Goal: Task Accomplishment & Management: Manage account settings

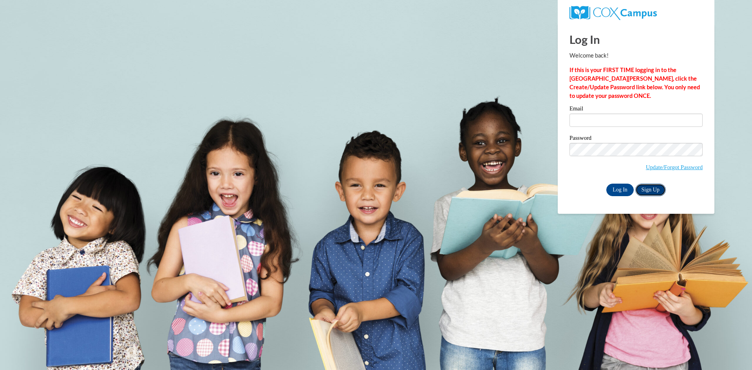
click at [660, 188] on link "Sign Up" at bounding box center [651, 190] width 31 height 13
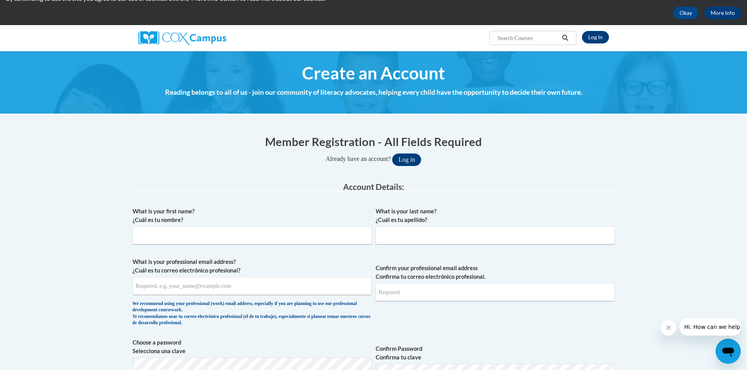
scroll to position [118, 0]
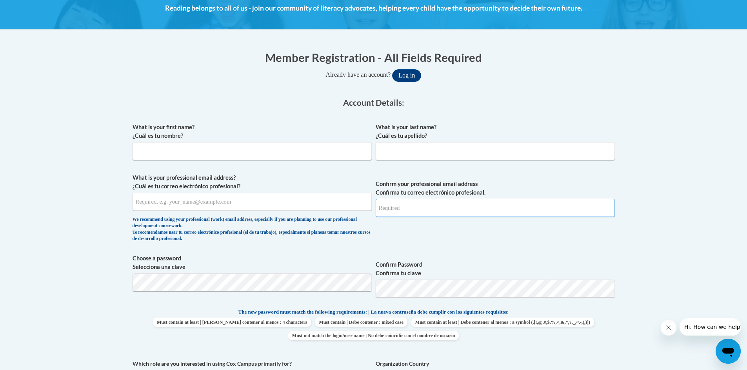
type input "kendylm88@gmail.com"
click at [209, 149] on input "What is your first name? ¿Cuál es tu nombre?" at bounding box center [251, 151] width 239 height 18
type input "Erin"
type input "Harmon"
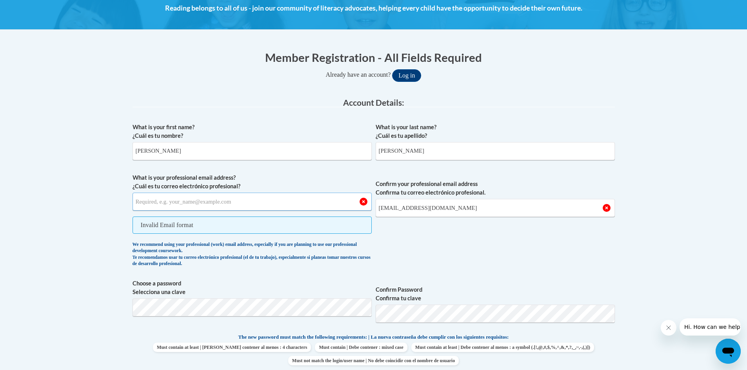
click at [202, 198] on input "What is your professional email address? ¿Cuál es tu correo electrónico profesi…" at bounding box center [251, 202] width 239 height 18
paste input "eharmon8002@gmail.com"
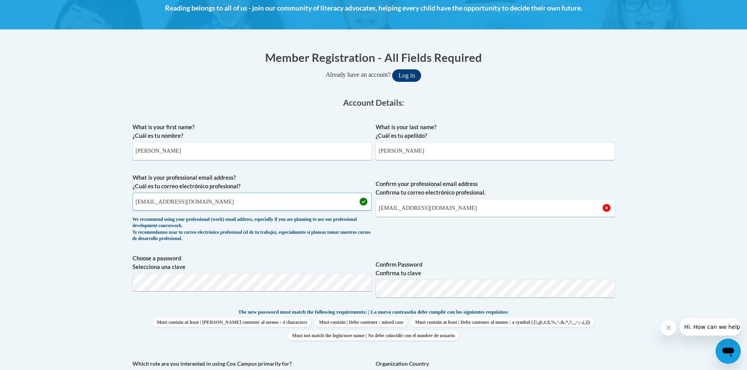
type input "eharmon8002@gmail.com"
drag, startPoint x: 451, startPoint y: 212, endPoint x: 366, endPoint y: 210, distance: 84.7
click at [366, 210] on span "What is your professional email address? ¿Cuál es tu correo electrónico profesi…" at bounding box center [373, 210] width 482 height 72
type input "eharmon8002@gmail.com"
drag, startPoint x: 445, startPoint y: 209, endPoint x: 130, endPoint y: 280, distance: 322.7
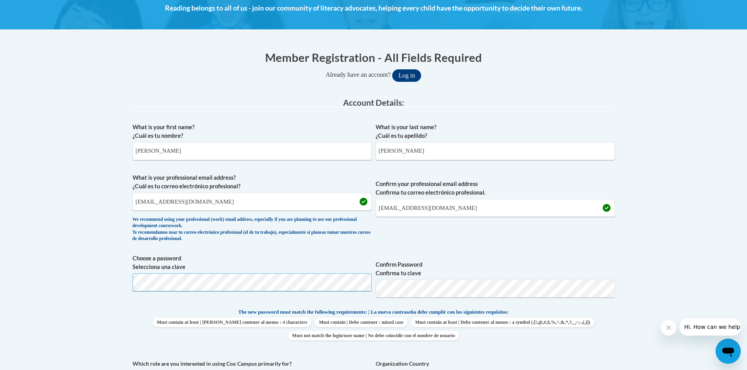
click at [130, 280] on div "Member Registration - All Fields Required Already have an account? Log in Prefe…" at bounding box center [374, 348] width 494 height 612
click at [484, 257] on span "Confirm Password Confirma tu clave" at bounding box center [494, 279] width 239 height 50
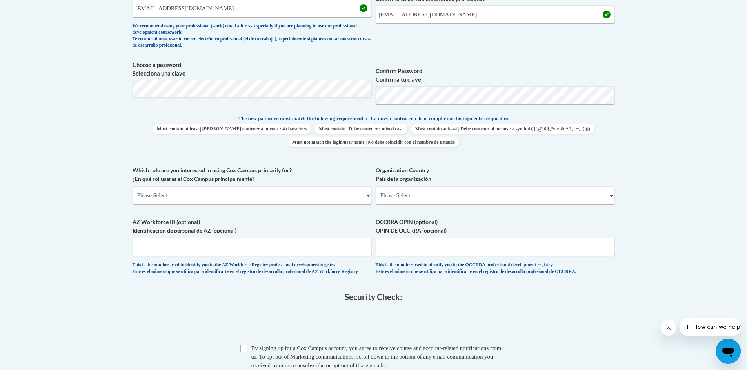
scroll to position [313, 0]
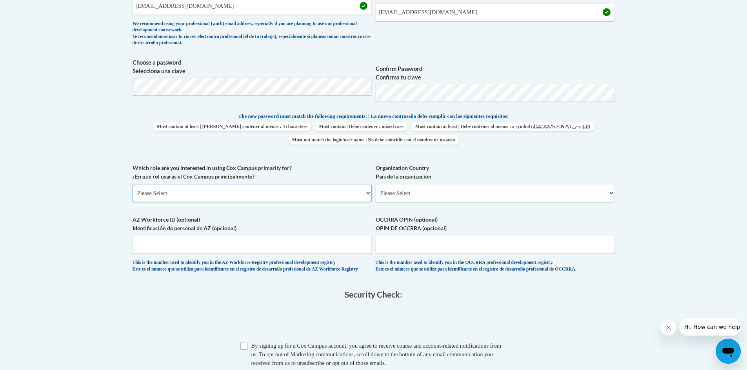
click at [248, 194] on select "Please Select College/University | Colegio/Universidad Community/Nonprofit Part…" at bounding box center [251, 193] width 239 height 18
select select "fbf2d438-af2f-41f8-98f1-81c410e29de3"
click at [132, 184] on select "Please Select College/University | Colegio/Universidad Community/Nonprofit Part…" at bounding box center [251, 193] width 239 height 18
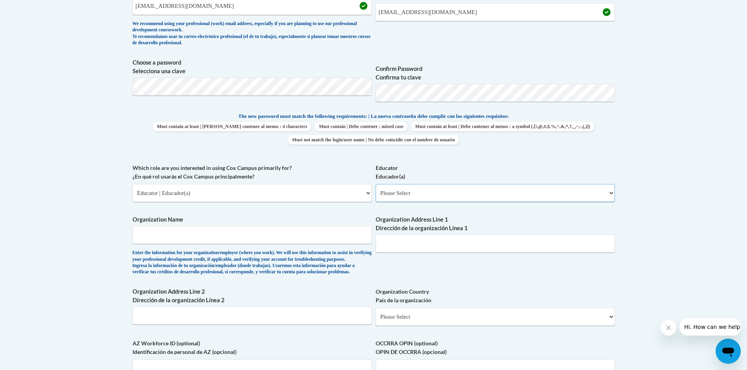
click at [417, 194] on select "Please Select Early Learning/Daycare Teacher/Family Home Care Provider | Maestr…" at bounding box center [494, 193] width 239 height 18
select select "5e2af403-4f2c-4e49-a02f-103e55d7b75b"
click at [375, 184] on select "Please Select Early Learning/Daycare Teacher/Family Home Care Provider | Maestr…" at bounding box center [494, 193] width 239 height 18
click at [264, 230] on input "Organization Name" at bounding box center [251, 235] width 239 height 18
type input "Early Childhood Academy"
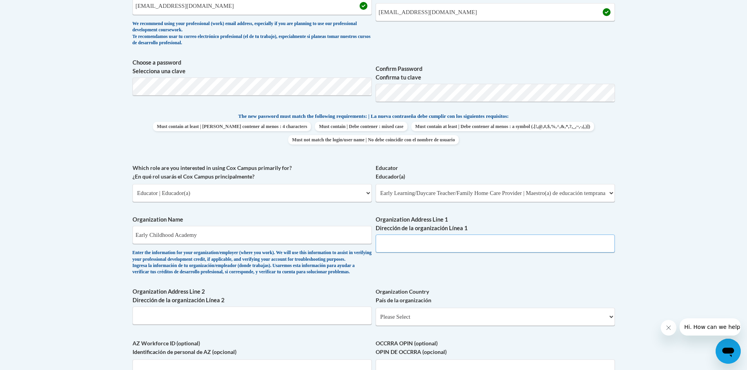
click at [423, 240] on input "Organization Address Line 1 Dirección de la organización Línea 1" at bounding box center [494, 244] width 239 height 18
type input "323 Church St"
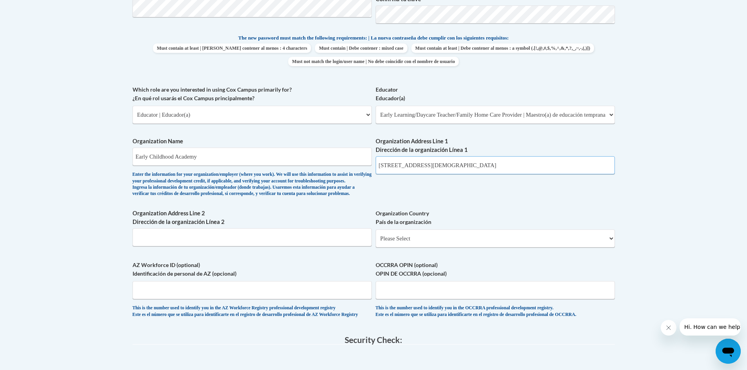
scroll to position [431, 0]
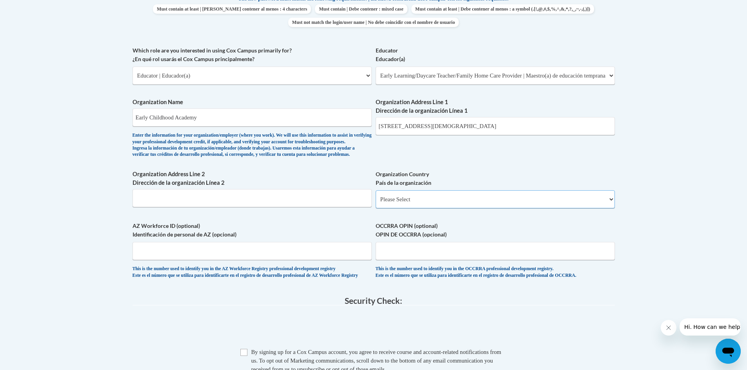
click at [415, 208] on select "Please Select United States | Estados Unidos Outside of the United States | Fue…" at bounding box center [494, 199] width 239 height 18
select select "ad49bcad-a171-4b2e-b99c-48b446064914"
click at [375, 203] on select "Please Select United States | Estados Unidos Outside of the United States | Fue…" at bounding box center [494, 199] width 239 height 18
select select
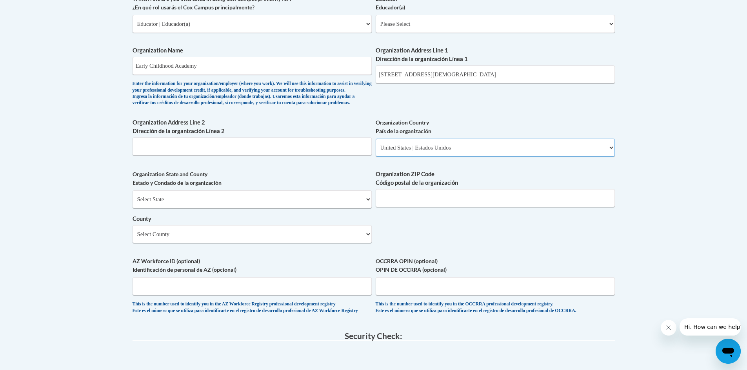
scroll to position [509, 0]
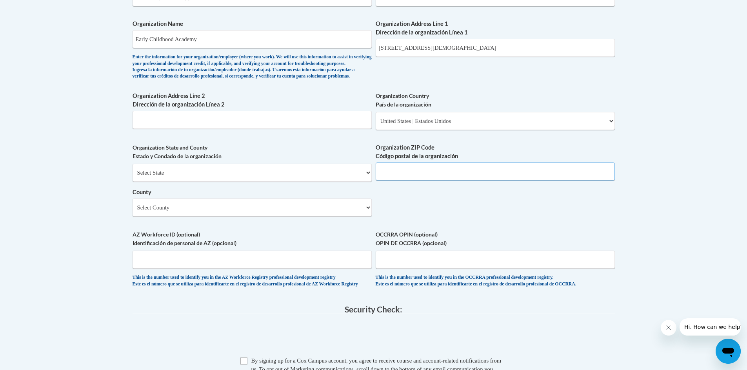
click at [391, 181] on input "Organization ZIP Code Código postal de la organización" at bounding box center [494, 172] width 239 height 18
type input "30824-2608"
click at [243, 217] on select "Select County Appling Atkinson Bacon Baker Baldwin Banks Barrow Bartow Ben Hill…" at bounding box center [251, 208] width 239 height 18
select select "McDuffie"
click at [132, 212] on select "Select County Appling Atkinson Bacon Baker Baldwin Banks Barrow Bartow Ben Hill…" at bounding box center [251, 208] width 239 height 18
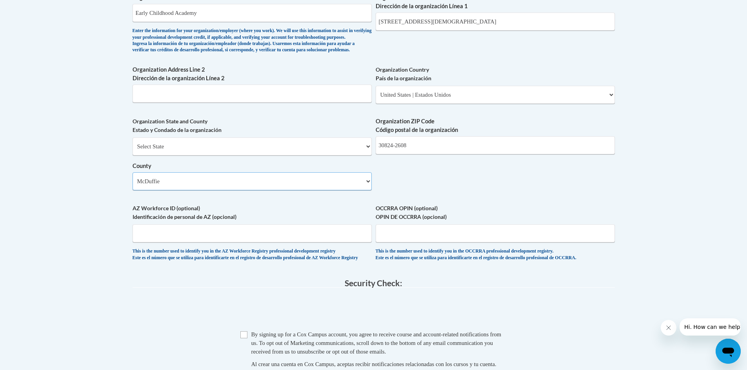
scroll to position [549, 0]
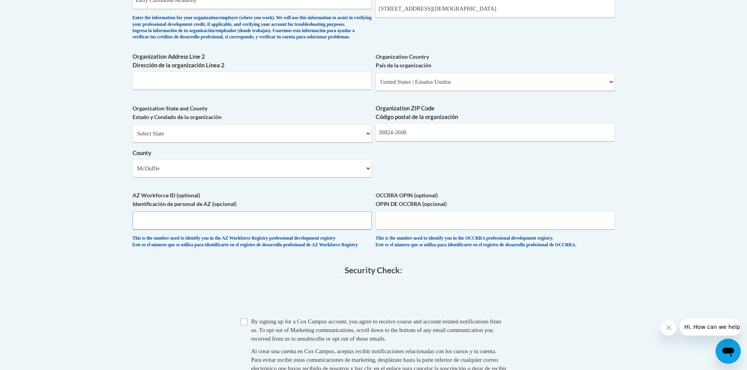
click at [285, 229] on input "AZ Workforce ID (optional) Identificación de personal de AZ (opcional)" at bounding box center [251, 221] width 239 height 18
click at [402, 230] on input "OCCRRA OPIN (optional) OPIN DE OCCRRA (opcional)" at bounding box center [494, 221] width 239 height 18
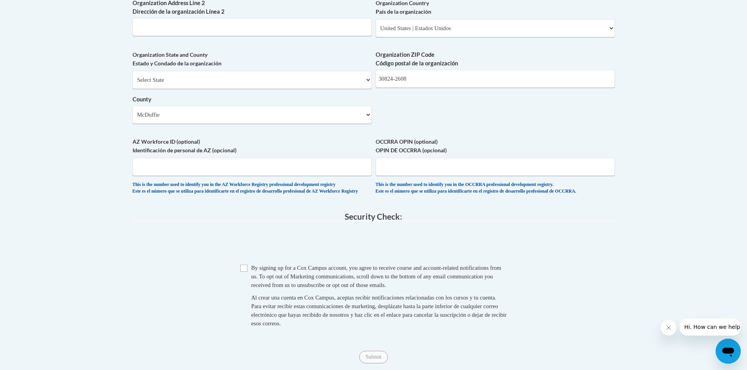
scroll to position [627, 0]
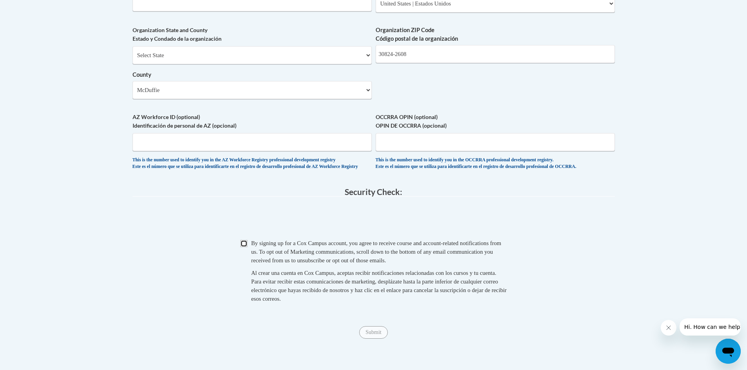
click at [245, 247] on input "Checkbox" at bounding box center [243, 243] width 7 height 7
checkbox input "true"
click at [370, 339] on input "Submit" at bounding box center [373, 332] width 28 height 13
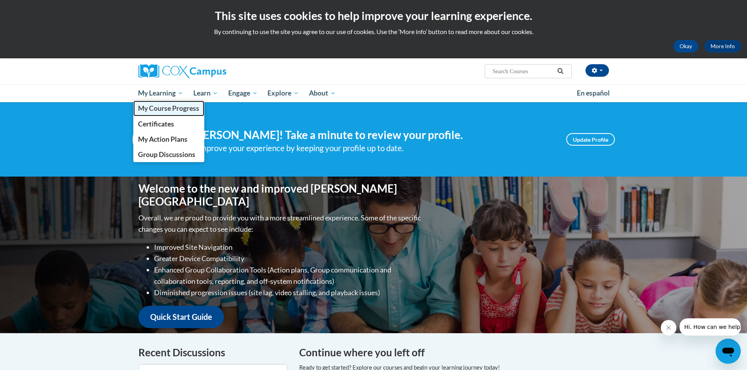
click at [176, 110] on span "My Course Progress" at bounding box center [168, 108] width 61 height 8
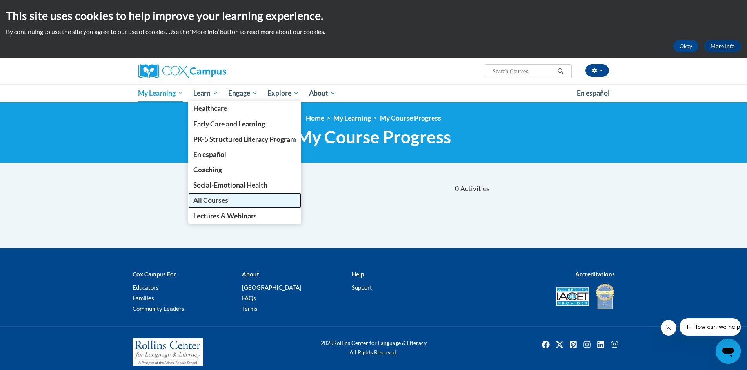
click at [210, 199] on span "All Courses" at bounding box center [210, 200] width 35 height 8
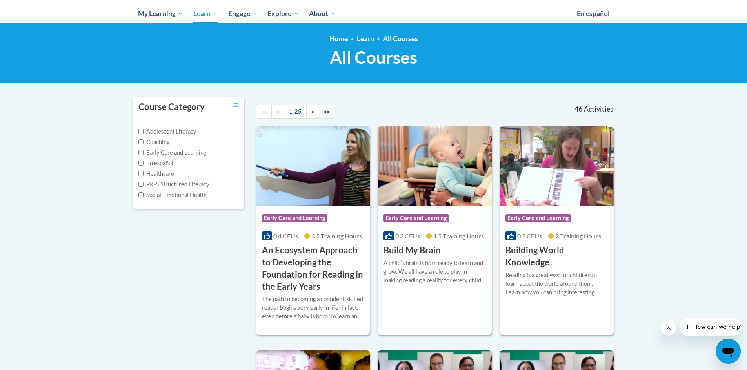
scroll to position [118, 0]
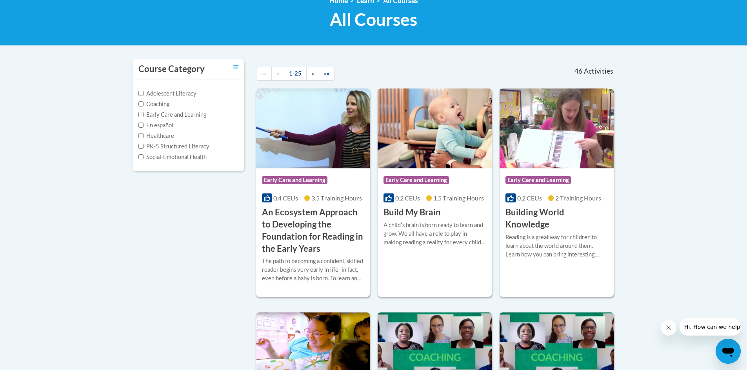
click at [437, 154] on img at bounding box center [434, 129] width 114 height 80
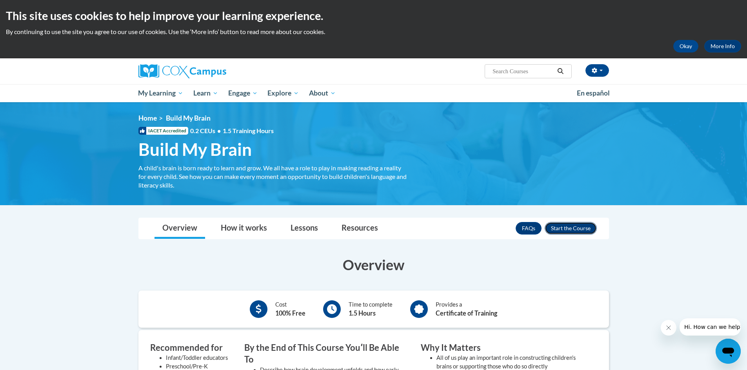
click at [577, 231] on button "Enroll" at bounding box center [570, 228] width 52 height 13
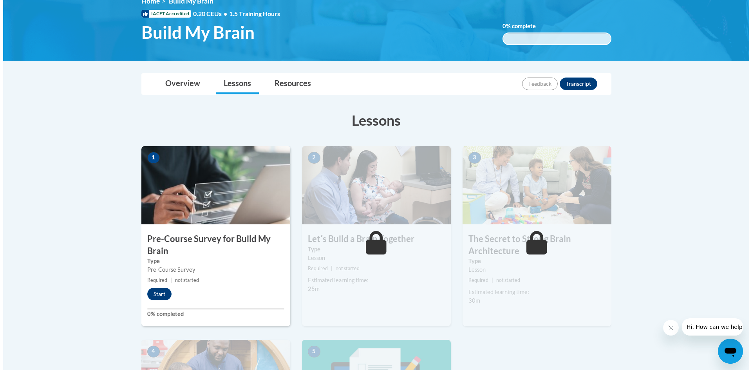
scroll to position [118, 0]
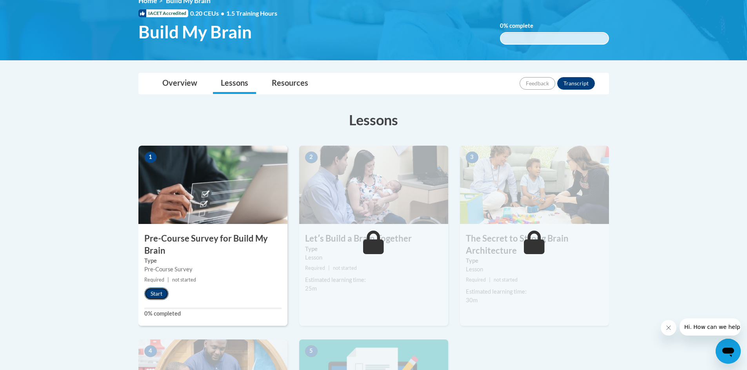
click at [156, 289] on button "Start" at bounding box center [156, 294] width 24 height 13
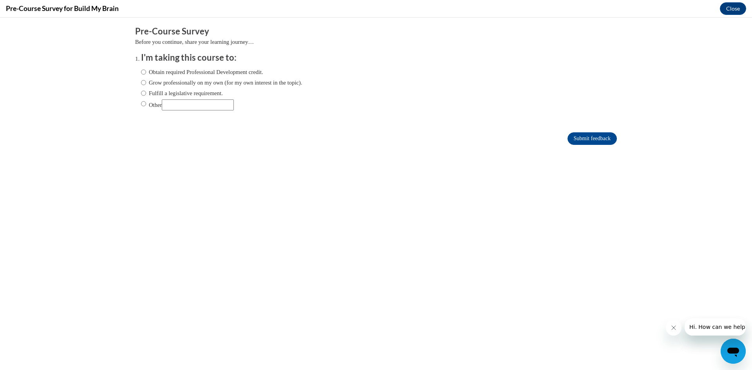
scroll to position [0, 0]
click at [209, 71] on label "Obtain required Professional Development credit." at bounding box center [202, 72] width 122 height 9
click at [146, 71] on input "Obtain required Professional Development credit." at bounding box center [143, 72] width 5 height 9
radio input "true"
click at [585, 139] on input "Submit feedback" at bounding box center [592, 138] width 49 height 13
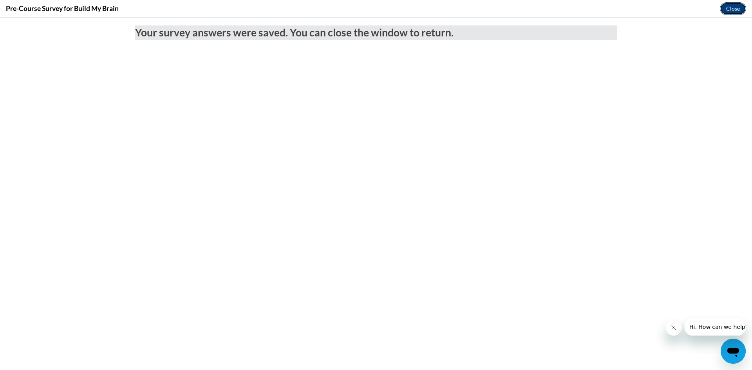
click at [732, 5] on button "Close" at bounding box center [733, 8] width 26 height 13
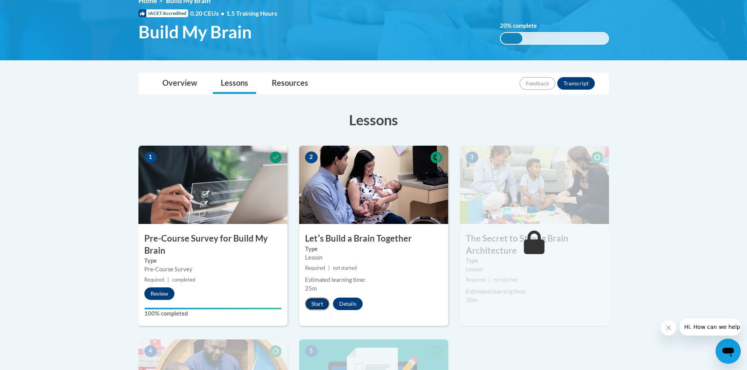
click at [319, 303] on button "Start" at bounding box center [317, 304] width 24 height 13
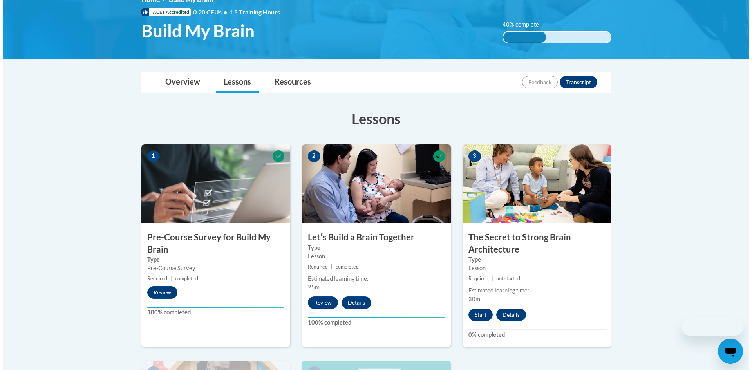
scroll to position [157, 0]
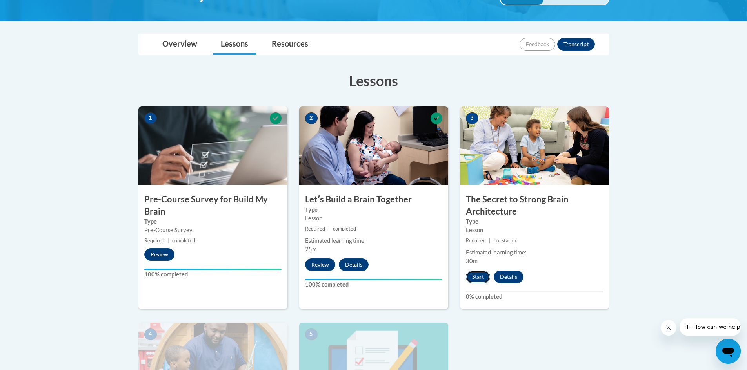
click at [480, 277] on button "Start" at bounding box center [478, 277] width 24 height 13
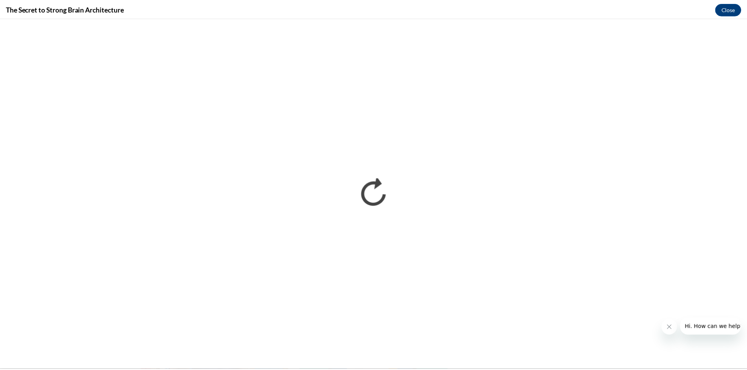
scroll to position [0, 0]
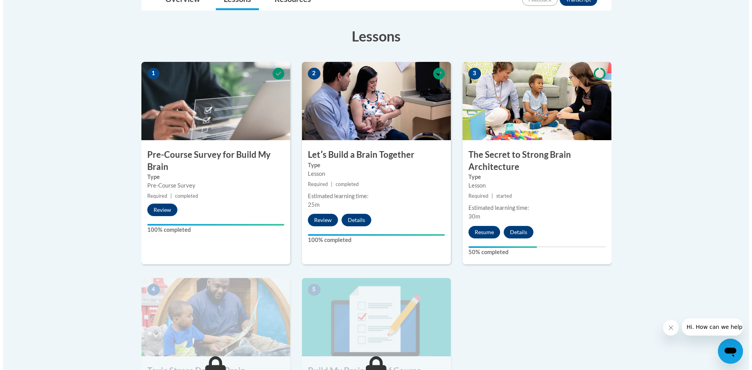
scroll to position [235, 0]
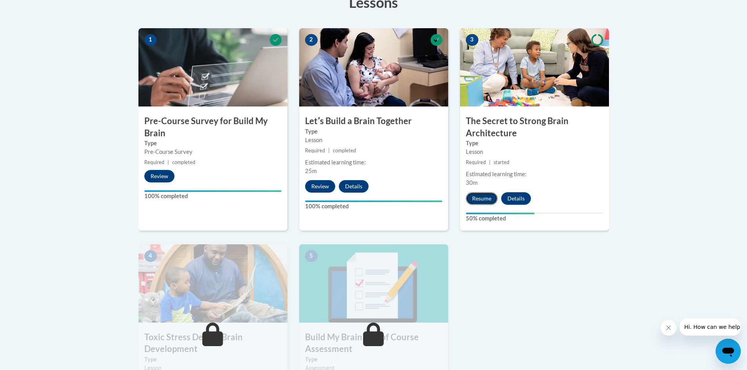
click at [486, 201] on button "Resume" at bounding box center [482, 198] width 32 height 13
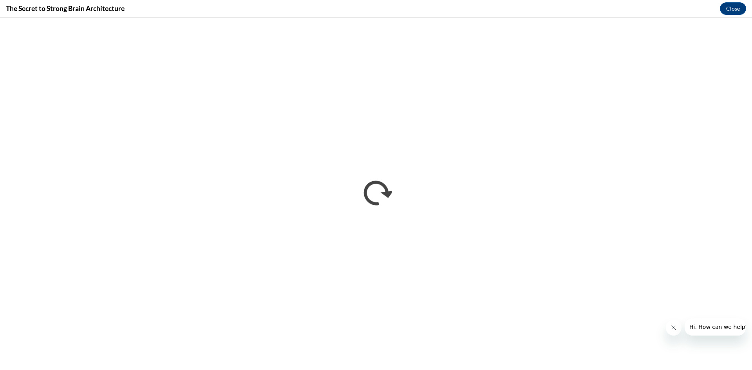
scroll to position [0, 0]
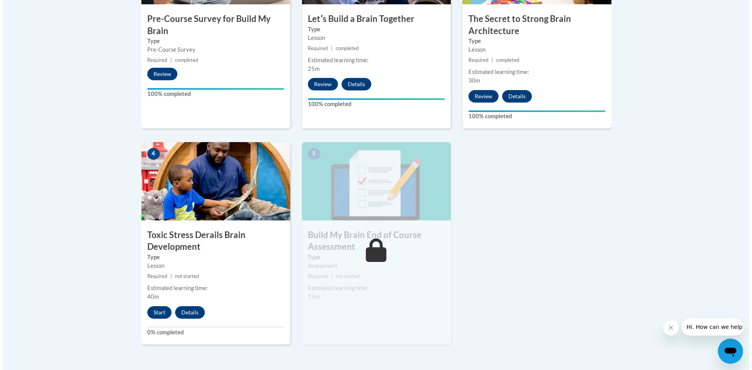
scroll to position [353, 0]
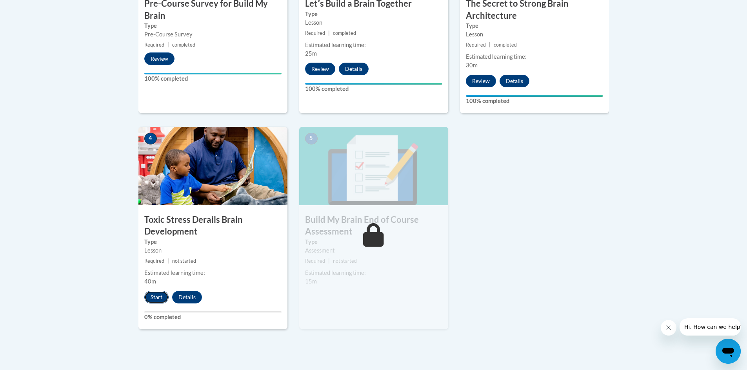
click at [161, 294] on button "Start" at bounding box center [156, 297] width 24 height 13
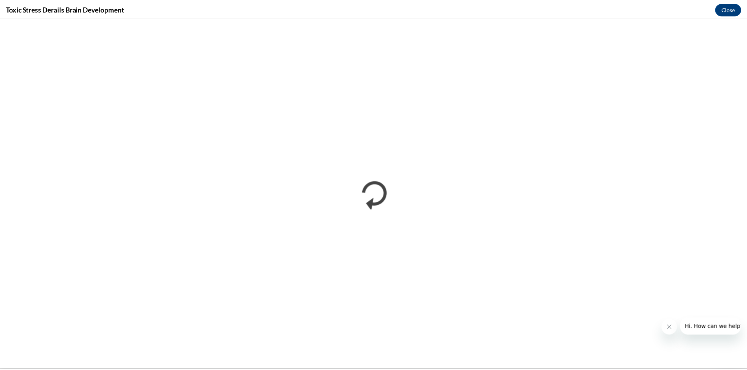
scroll to position [0, 0]
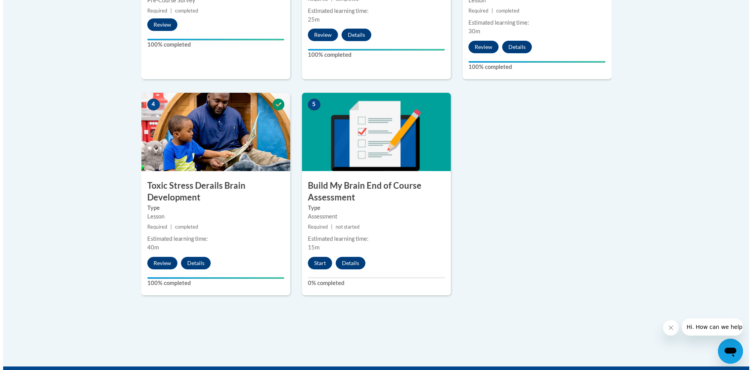
scroll to position [470, 0]
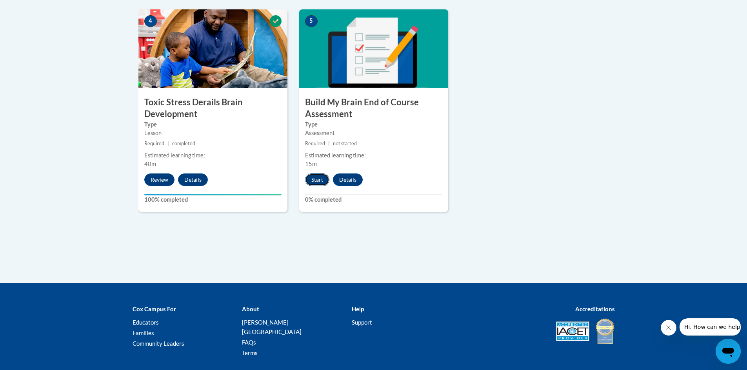
click at [319, 181] on button "Start" at bounding box center [317, 180] width 24 height 13
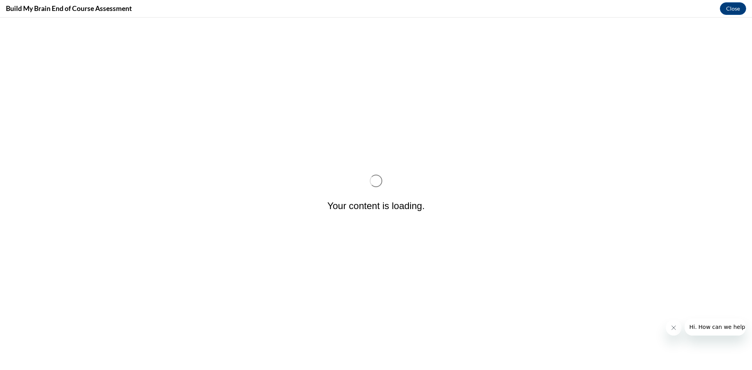
scroll to position [0, 0]
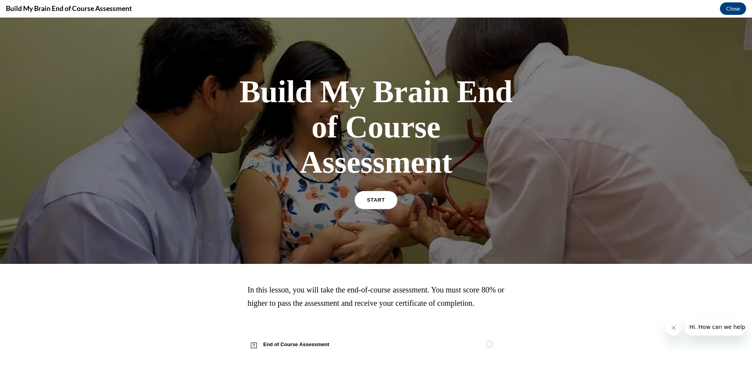
click at [373, 200] on span "START" at bounding box center [376, 201] width 18 height 6
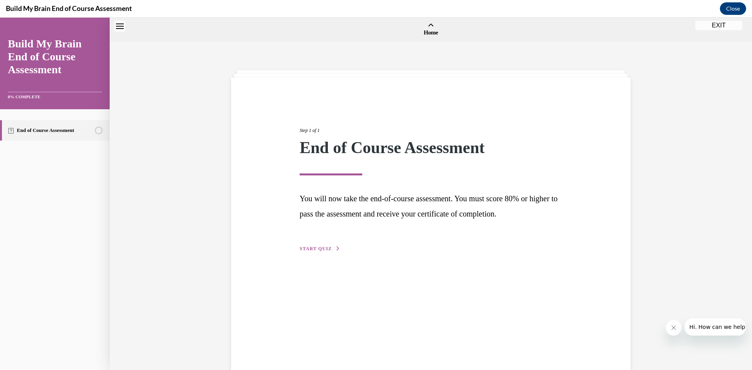
scroll to position [24, 0]
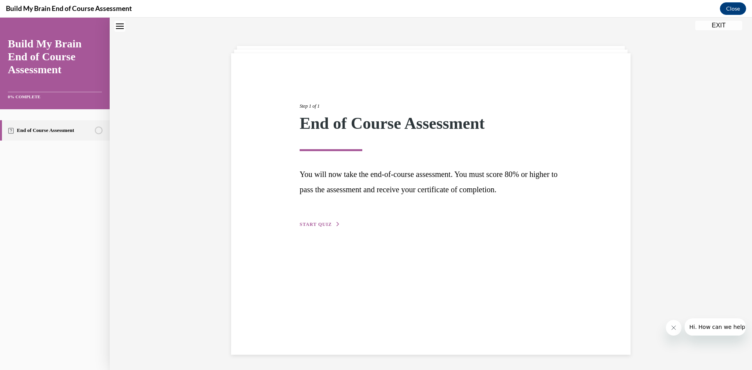
click at [324, 224] on span "START QUIZ" at bounding box center [316, 224] width 32 height 5
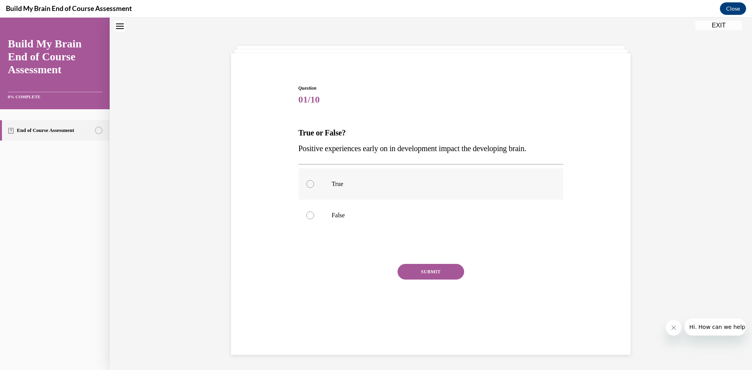
click at [339, 184] on p "True" at bounding box center [438, 184] width 212 height 8
click at [314, 184] on input "True" at bounding box center [310, 184] width 8 height 8
radio input "true"
click at [426, 272] on button "SUBMIT" at bounding box center [431, 272] width 67 height 16
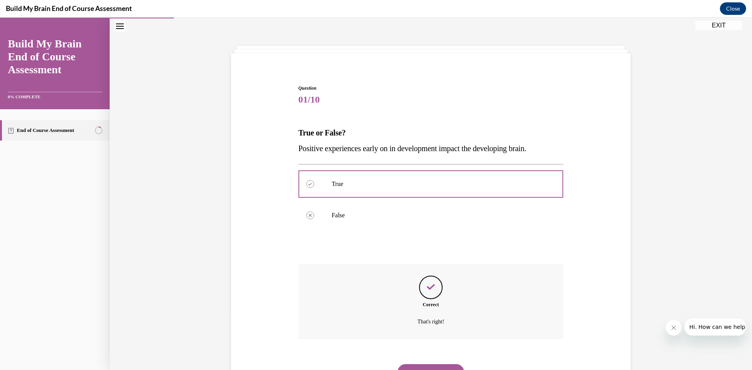
scroll to position [62, 0]
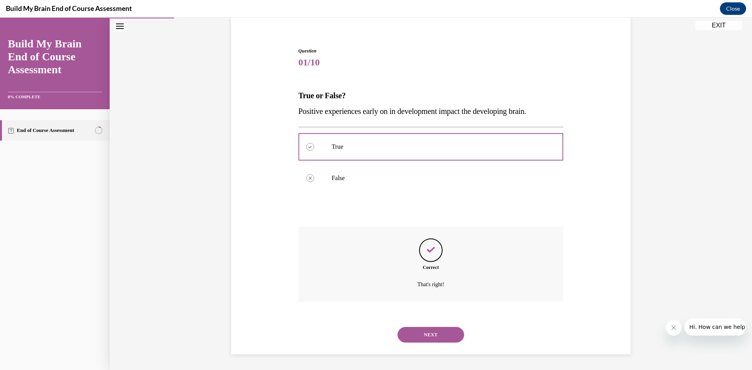
click at [430, 332] on button "NEXT" at bounding box center [431, 335] width 67 height 16
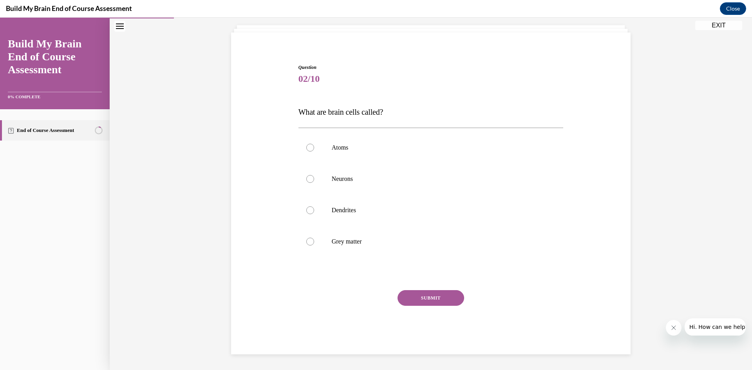
scroll to position [25, 0]
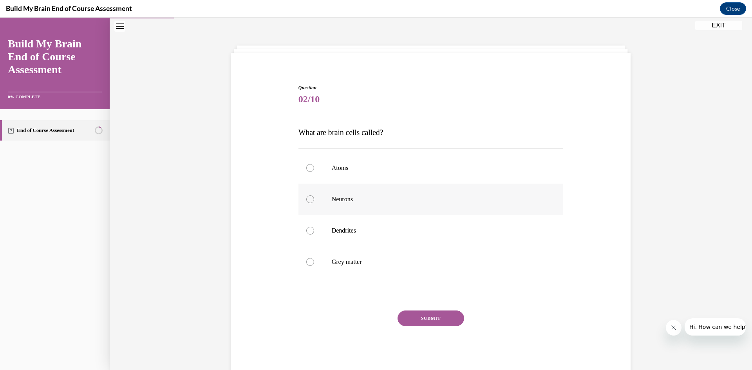
click at [332, 202] on p "Neurons" at bounding box center [438, 200] width 212 height 8
click at [314, 202] on input "Neurons" at bounding box center [310, 200] width 8 height 8
radio input "true"
click at [442, 319] on button "SUBMIT" at bounding box center [431, 319] width 67 height 16
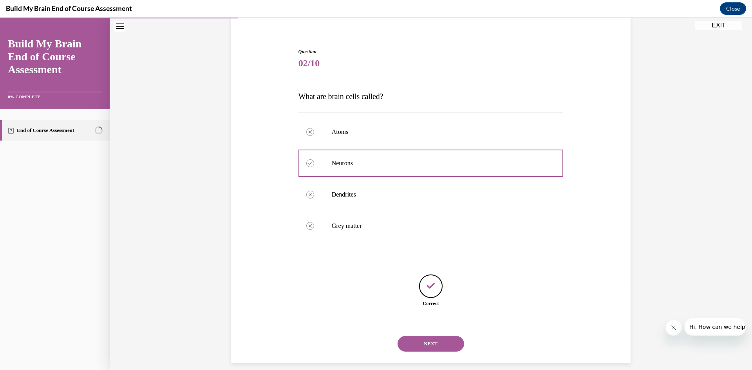
scroll to position [70, 0]
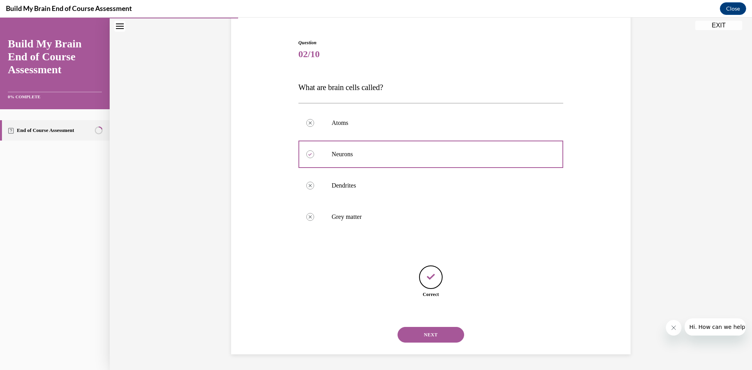
click at [436, 331] on button "NEXT" at bounding box center [431, 335] width 67 height 16
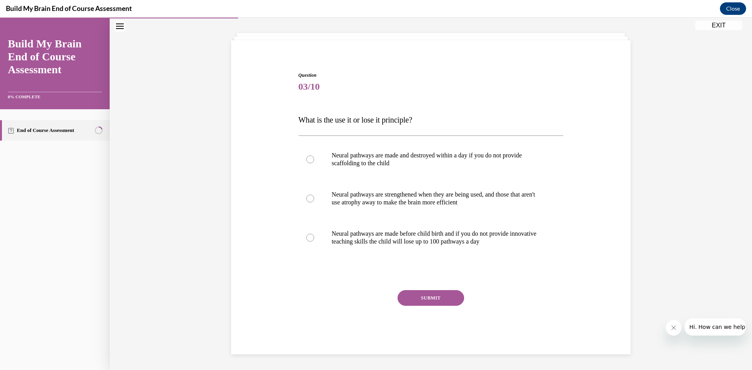
scroll to position [37, 0]
drag, startPoint x: 416, startPoint y: 120, endPoint x: 299, endPoint y: 121, distance: 117.6
click at [299, 121] on span "What is the use it or lose it principle?" at bounding box center [356, 120] width 114 height 9
copy span "What is the use it or lose it principle"
click at [399, 205] on p "Neural pathways are strengthened when they are being used, and those that aren'…" at bounding box center [438, 199] width 212 height 16
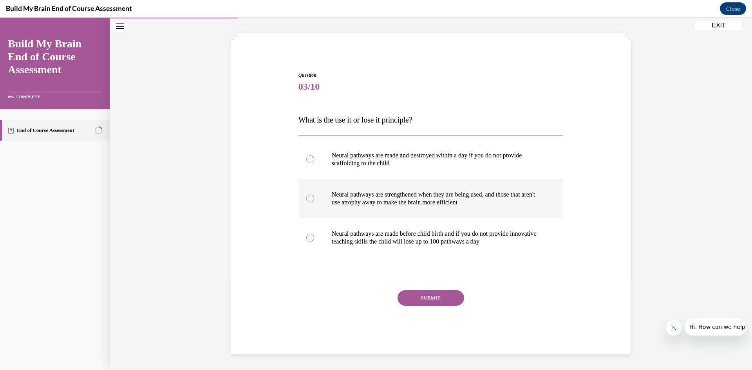
click at [314, 203] on input "Neural pathways are strengthened when they are being used, and those that aren'…" at bounding box center [310, 199] width 8 height 8
radio input "true"
click at [430, 298] on button "SUBMIT" at bounding box center [431, 298] width 67 height 16
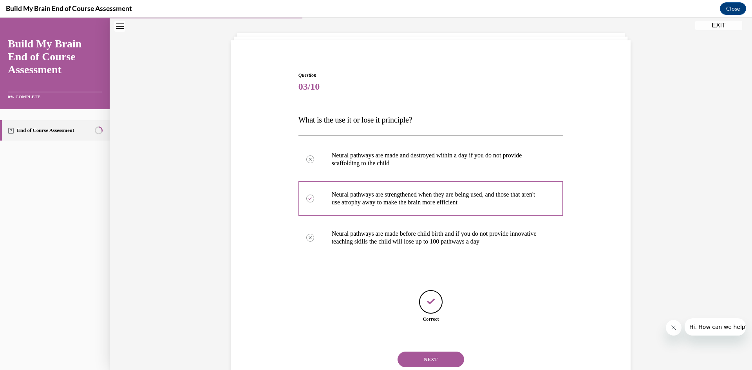
scroll to position [62, 0]
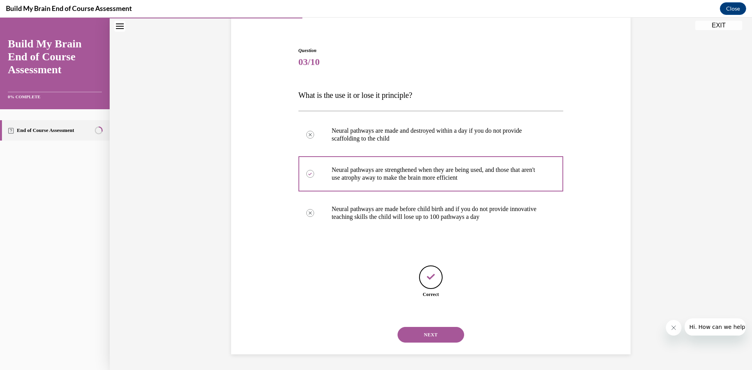
click at [439, 333] on button "NEXT" at bounding box center [431, 335] width 67 height 16
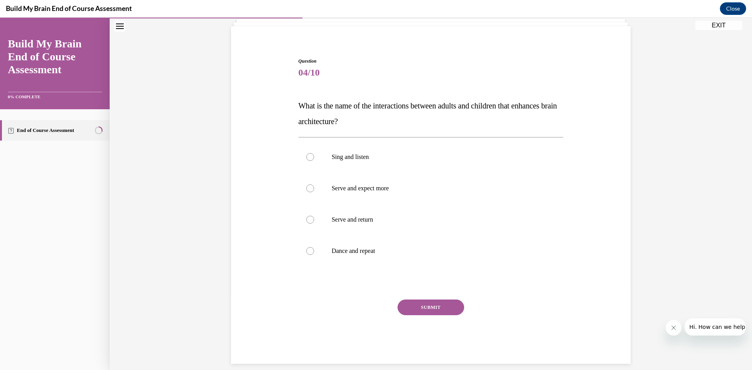
scroll to position [53, 0]
click at [361, 220] on p "Serve and return" at bounding box center [438, 219] width 212 height 8
click at [314, 220] on input "Serve and return" at bounding box center [310, 219] width 8 height 8
radio input "true"
click at [419, 308] on button "SUBMIT" at bounding box center [431, 307] width 67 height 16
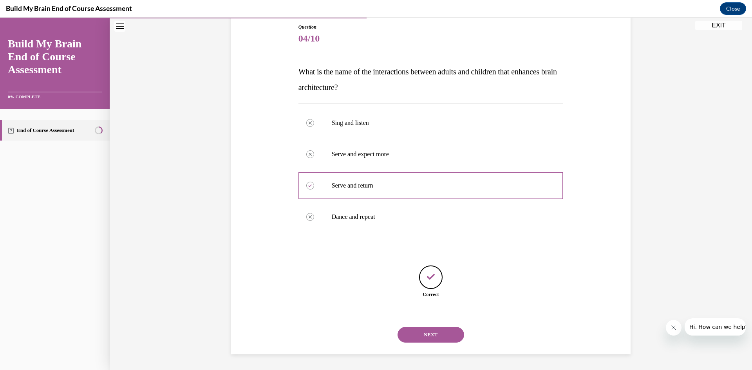
click at [428, 331] on button "NEXT" at bounding box center [431, 335] width 67 height 16
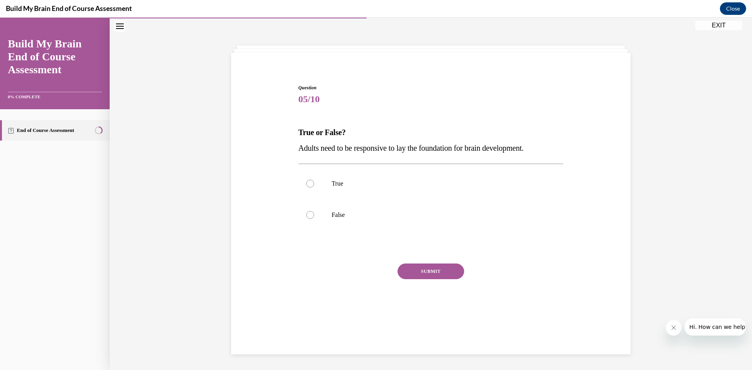
scroll to position [25, 0]
click at [325, 171] on label "True" at bounding box center [431, 183] width 265 height 31
click at [314, 180] on input "True" at bounding box center [310, 184] width 8 height 8
radio input "true"
click at [420, 266] on button "SUBMIT" at bounding box center [431, 272] width 67 height 16
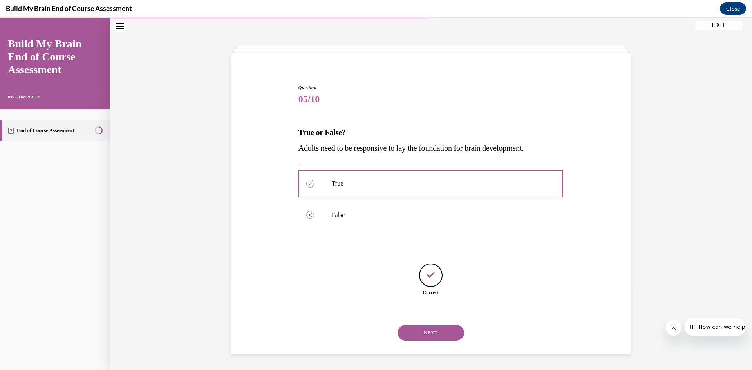
click at [422, 331] on button "NEXT" at bounding box center [431, 333] width 67 height 16
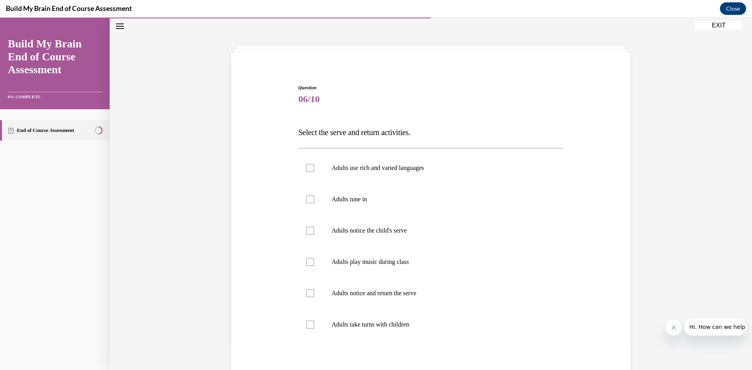
scroll to position [64, 0]
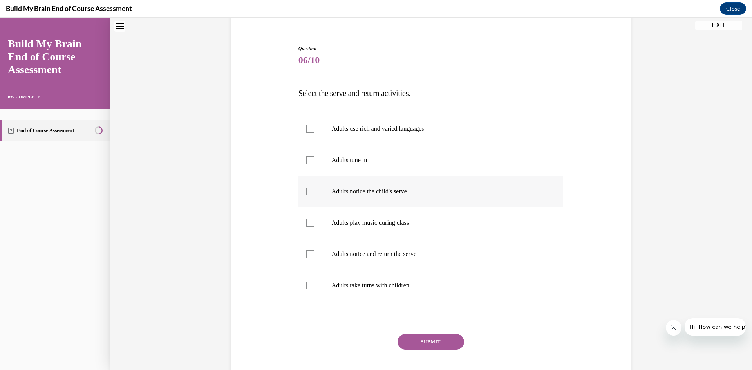
click at [406, 194] on p "Adults notice the child's serve" at bounding box center [438, 192] width 212 height 8
click at [314, 194] on input "Adults notice the child's serve" at bounding box center [310, 192] width 8 height 8
checkbox input "true"
click at [407, 257] on p "Adults notice and return the serve" at bounding box center [438, 254] width 212 height 8
click at [314, 257] on input "Adults notice and return the serve" at bounding box center [310, 254] width 8 height 8
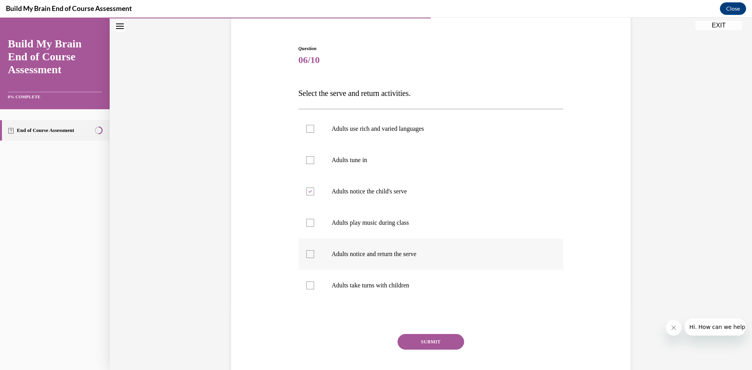
checkbox input "true"
click at [361, 290] on label "Adults take turns with children" at bounding box center [431, 285] width 265 height 31
click at [314, 290] on input "Adults take turns with children" at bounding box center [310, 286] width 8 height 8
click at [361, 287] on p "Adults take turns with children" at bounding box center [438, 286] width 212 height 8
click at [314, 287] on input "Adults take turns with children" at bounding box center [310, 286] width 8 height 8
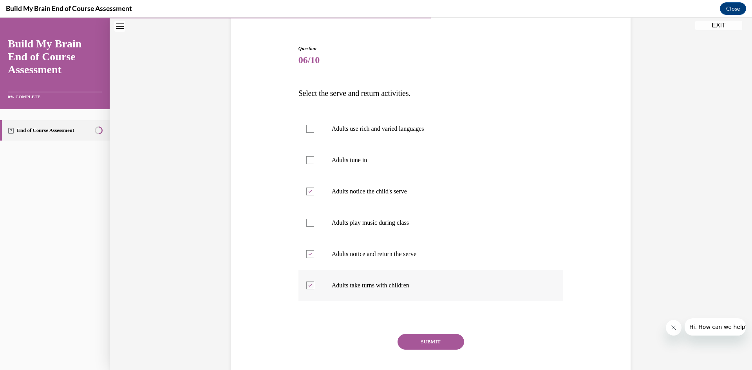
checkbox input "false"
click at [435, 339] on button "SUBMIT" at bounding box center [431, 342] width 67 height 16
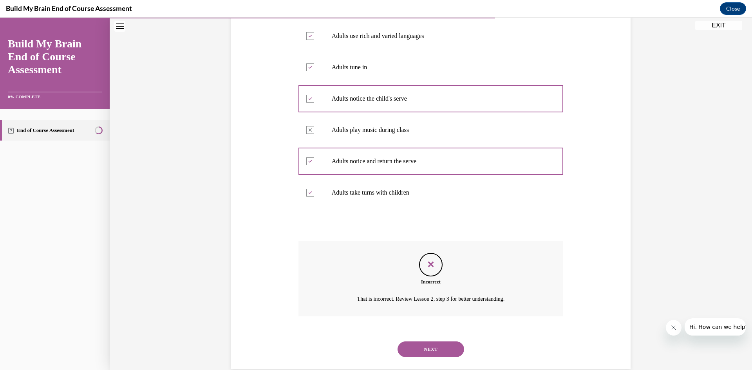
scroll to position [171, 0]
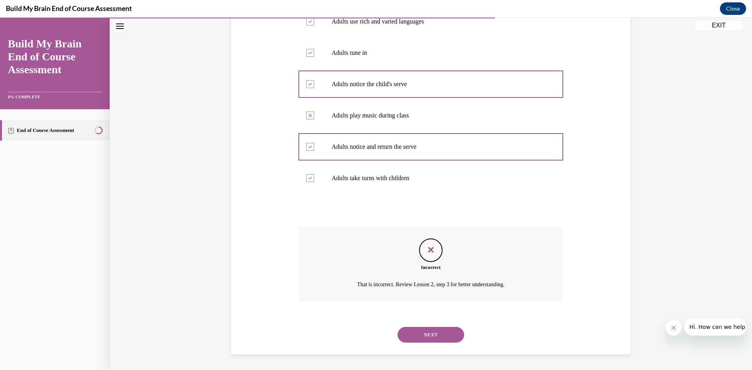
click at [437, 335] on button "NEXT" at bounding box center [431, 335] width 67 height 16
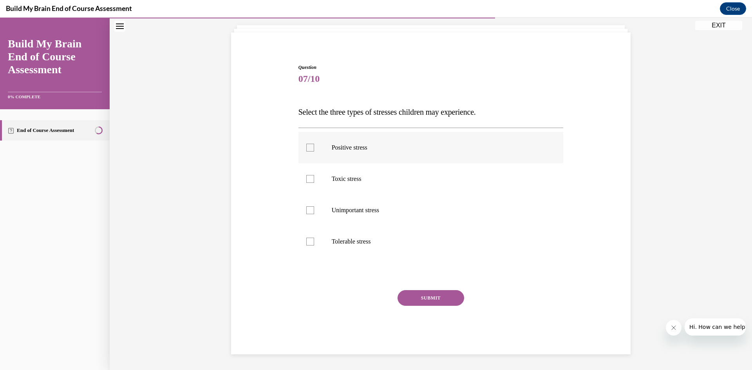
click at [346, 148] on p "Positive stress" at bounding box center [438, 148] width 212 height 8
click at [314, 148] on input "Positive stress" at bounding box center [310, 148] width 8 height 8
checkbox input "true"
click at [341, 179] on p "Toxic stress" at bounding box center [438, 179] width 212 height 8
click at [339, 241] on p "Tolerable stress" at bounding box center [438, 242] width 212 height 8
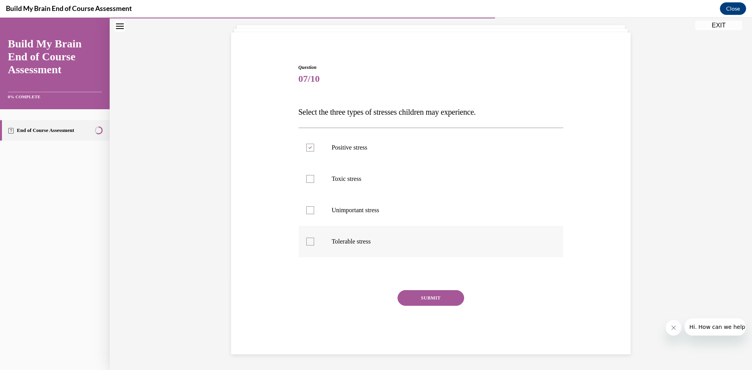
click at [314, 241] on input "Tolerable stress" at bounding box center [310, 242] width 8 height 8
checkbox input "true"
drag, startPoint x: 306, startPoint y: 174, endPoint x: 312, endPoint y: 197, distance: 23.6
click at [306, 174] on label "Toxic stress" at bounding box center [431, 178] width 265 height 31
click at [306, 175] on input "Toxic stress" at bounding box center [310, 179] width 8 height 8
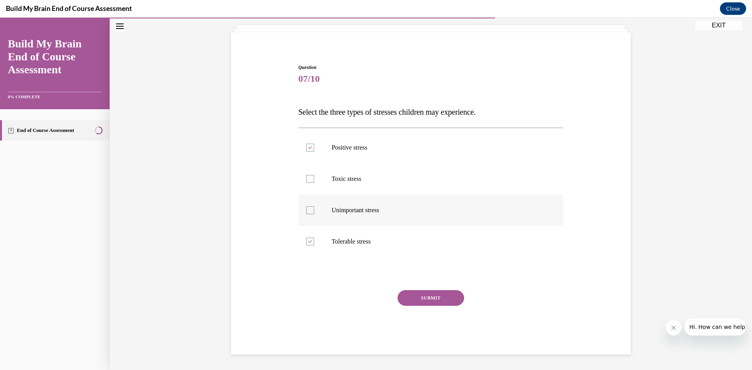
checkbox input "true"
click at [425, 295] on button "SUBMIT" at bounding box center [431, 298] width 67 height 16
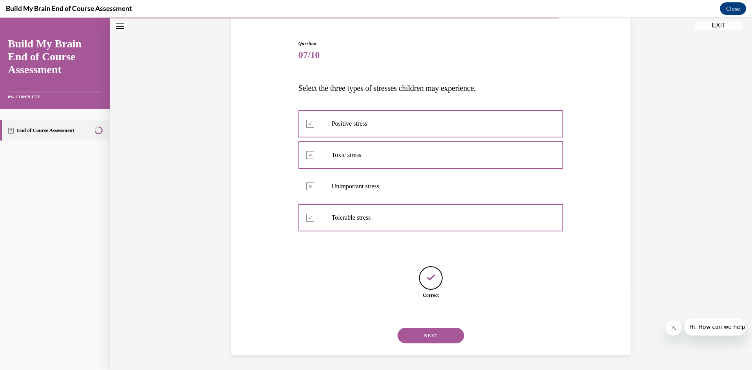
scroll to position [70, 0]
click at [443, 333] on button "NEXT" at bounding box center [431, 335] width 67 height 16
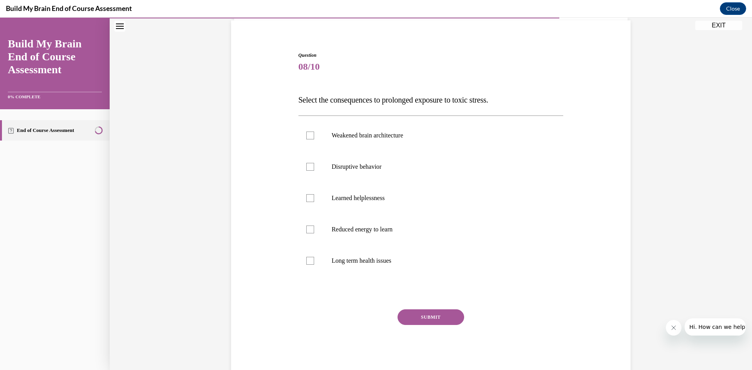
scroll to position [62, 0]
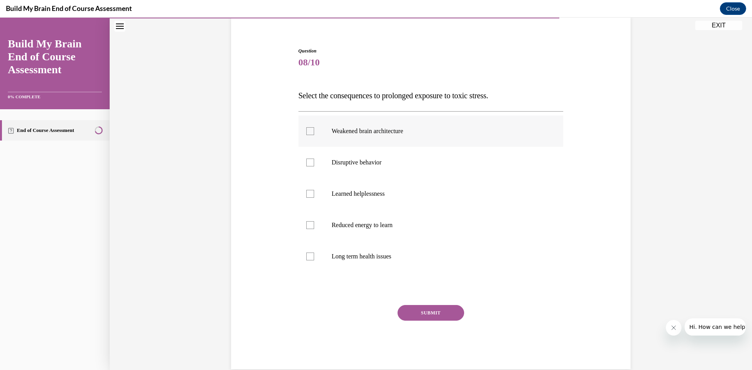
click at [335, 131] on p "Weakened brain architecture" at bounding box center [438, 131] width 212 height 8
click at [314, 131] on input "Weakened brain architecture" at bounding box center [310, 131] width 8 height 8
checkbox input "true"
click at [334, 162] on p "Disruptive behavior" at bounding box center [438, 163] width 212 height 8
click at [314, 162] on input "Disruptive behavior" at bounding box center [310, 163] width 8 height 8
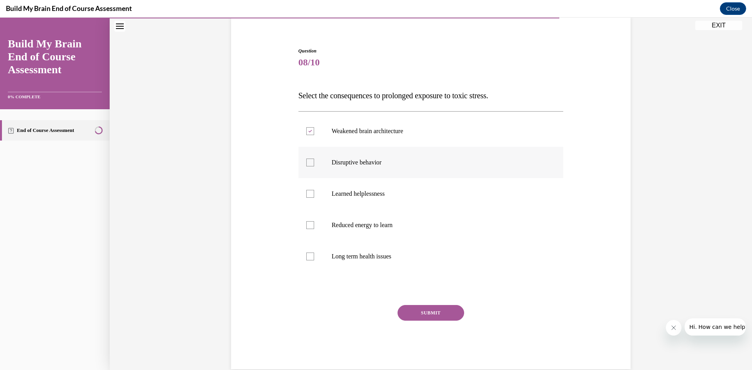
checkbox input "true"
click at [335, 198] on label "Learned helplessness" at bounding box center [431, 193] width 265 height 31
click at [314, 198] on input "Learned helplessness" at bounding box center [310, 194] width 8 height 8
checkbox input "true"
click at [328, 226] on label "Reduced energy to learn" at bounding box center [431, 225] width 265 height 31
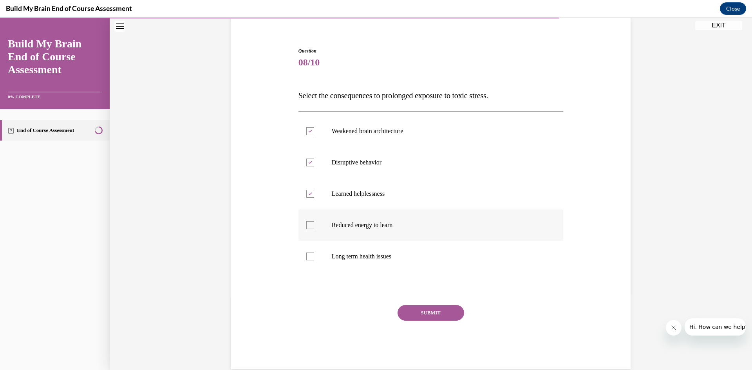
click at [314, 226] on input "Reduced energy to learn" at bounding box center [310, 225] width 8 height 8
checkbox input "true"
click at [334, 254] on p "Long term health issues" at bounding box center [438, 257] width 212 height 8
click at [314, 254] on input "Long term health issues" at bounding box center [310, 257] width 8 height 8
checkbox input "true"
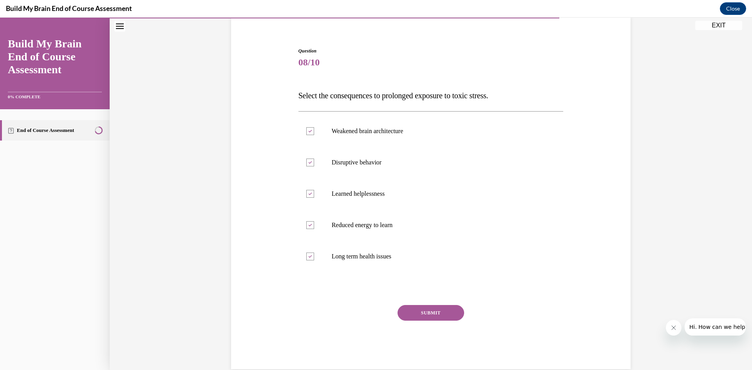
click at [426, 313] on button "SUBMIT" at bounding box center [431, 313] width 67 height 16
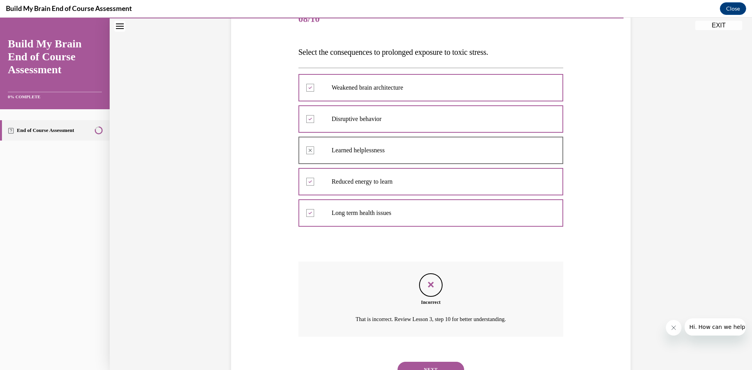
scroll to position [140, 0]
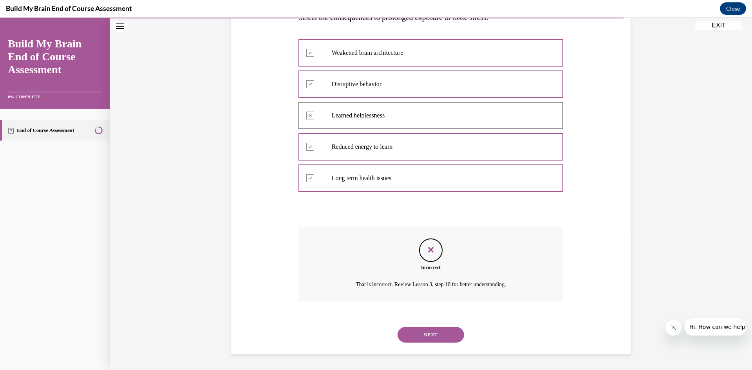
click at [433, 330] on button "NEXT" at bounding box center [431, 335] width 67 height 16
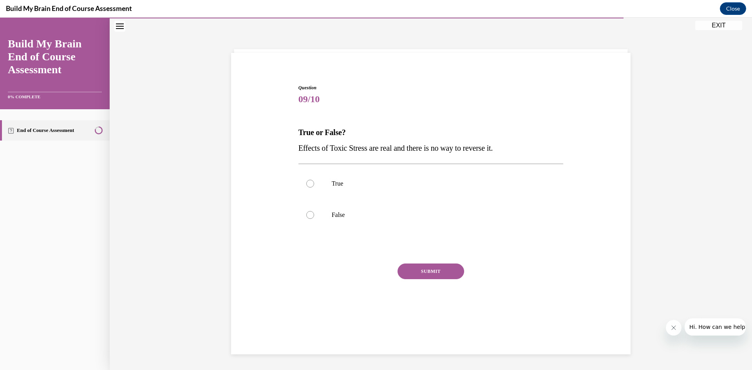
scroll to position [25, 0]
click at [332, 210] on label "False" at bounding box center [431, 214] width 265 height 31
click at [314, 211] on input "False" at bounding box center [310, 215] width 8 height 8
radio input "true"
click at [428, 273] on button "SUBMIT" at bounding box center [431, 272] width 67 height 16
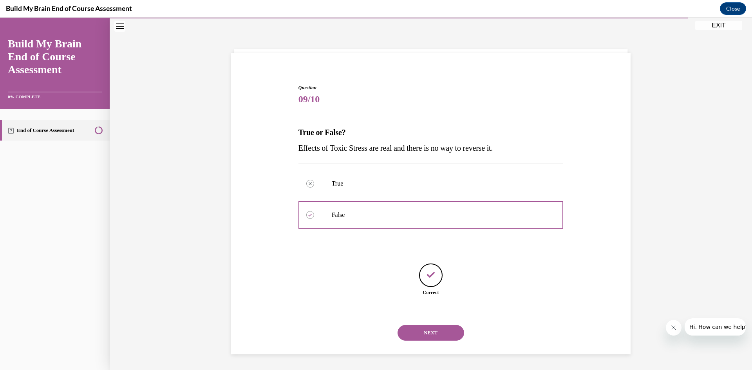
click at [434, 333] on button "NEXT" at bounding box center [431, 333] width 67 height 16
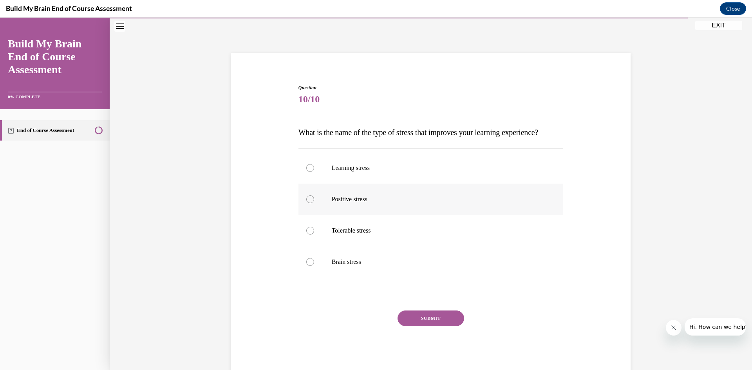
click at [360, 203] on p "Positive stress" at bounding box center [438, 200] width 212 height 8
click at [314, 203] on input "Positive stress" at bounding box center [310, 200] width 8 height 8
radio input "true"
click at [446, 326] on button "SUBMIT" at bounding box center [431, 319] width 67 height 16
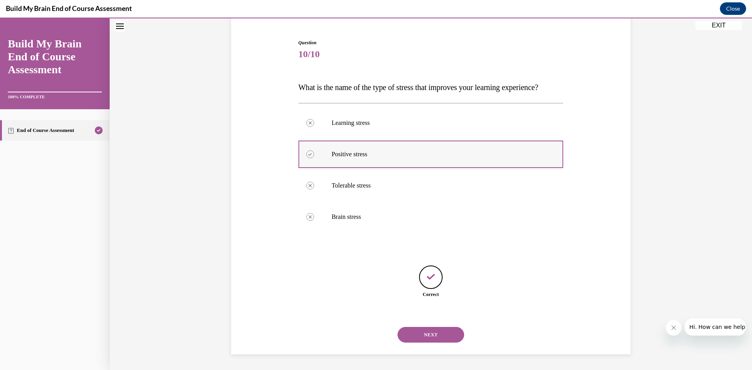
scroll to position [85, 0]
click at [420, 337] on button "NEXT" at bounding box center [431, 335] width 67 height 16
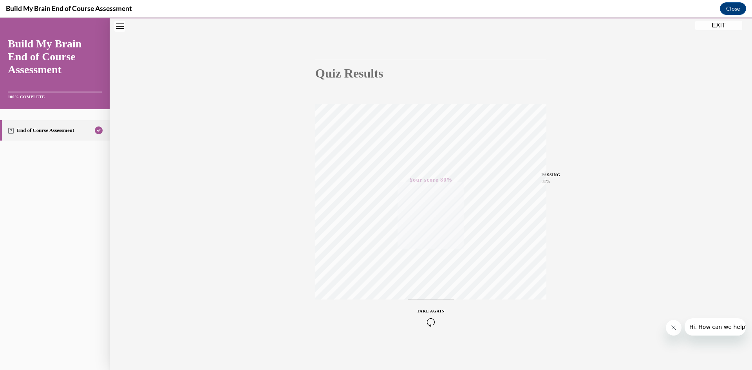
click at [718, 27] on button "EXIT" at bounding box center [719, 25] width 47 height 9
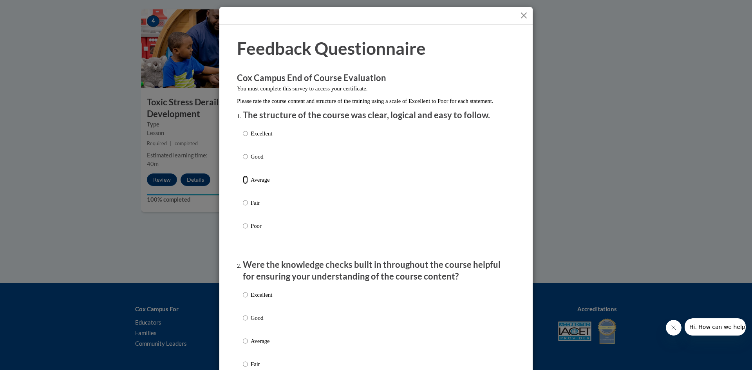
click at [243, 184] on input "Average" at bounding box center [245, 180] width 5 height 9
radio input "true"
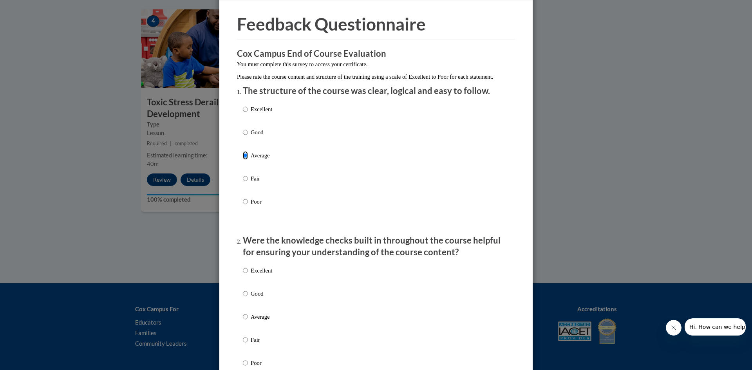
scroll to position [118, 0]
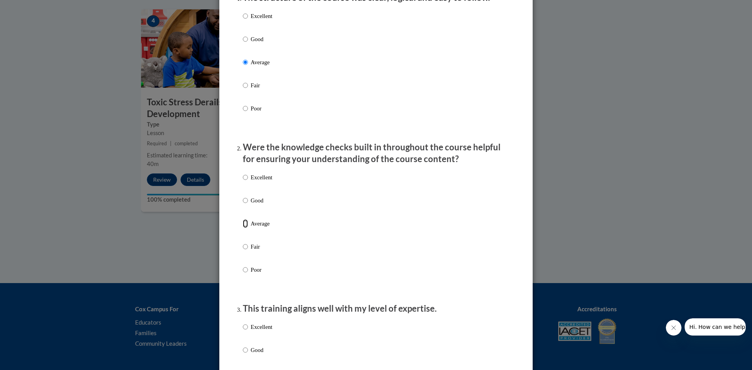
click at [244, 228] on input "Average" at bounding box center [245, 223] width 5 height 9
radio input "true"
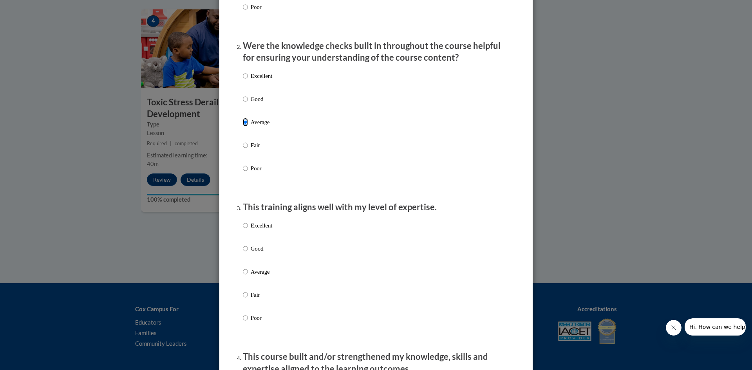
scroll to position [274, 0]
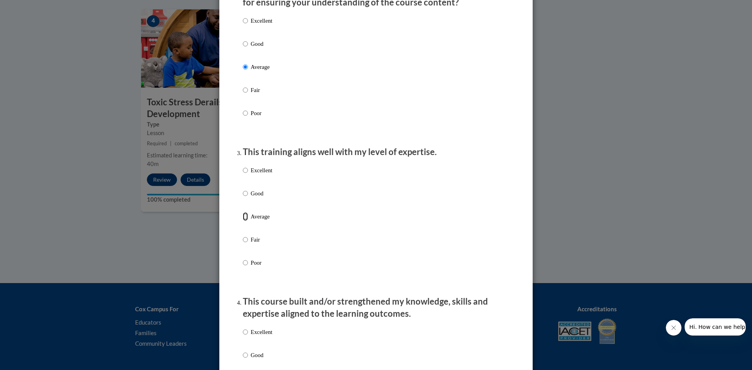
click at [244, 221] on input "Average" at bounding box center [245, 216] width 5 height 9
radio input "true"
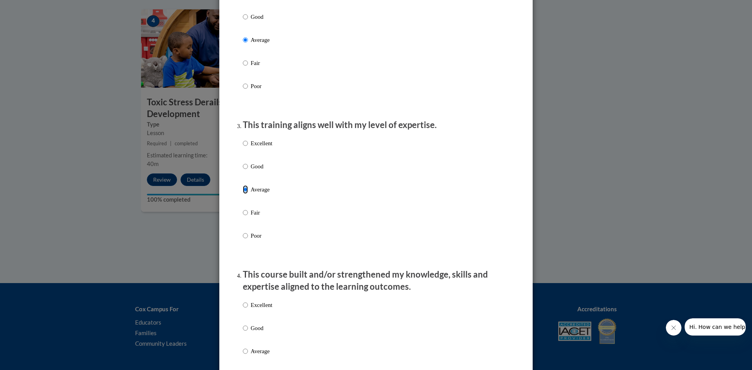
scroll to position [470, 0]
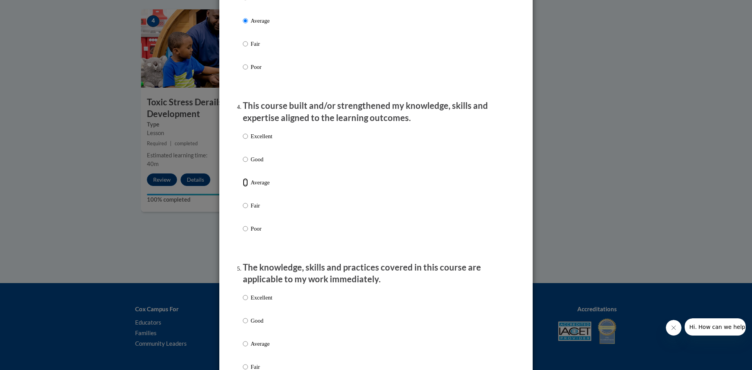
click at [243, 187] on input "Average" at bounding box center [245, 182] width 5 height 9
radio input "true"
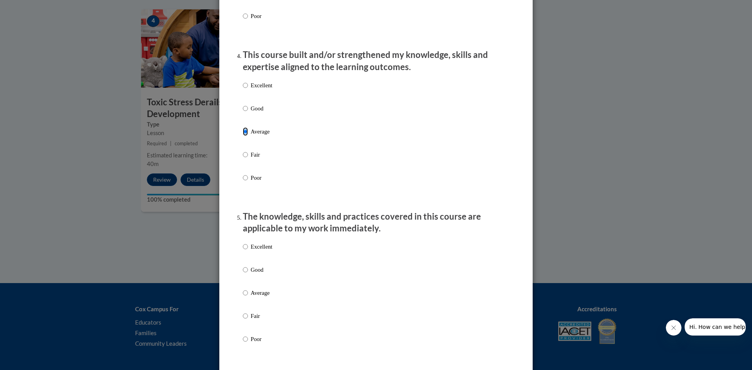
scroll to position [627, 0]
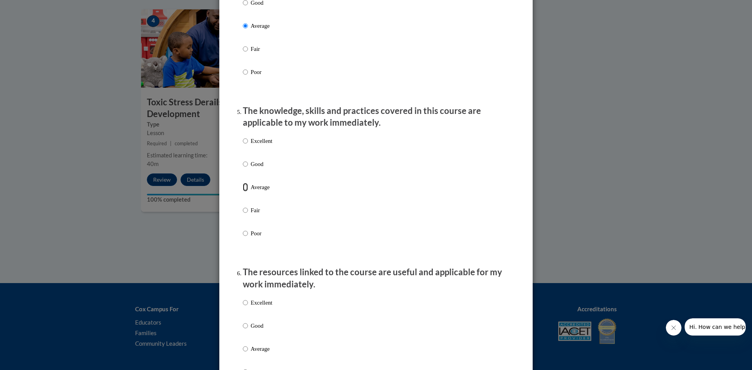
click at [244, 192] on input "Average" at bounding box center [245, 187] width 5 height 9
radio input "true"
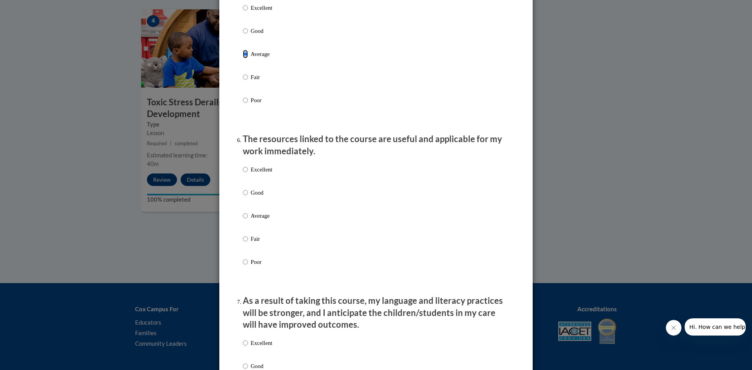
scroll to position [784, 0]
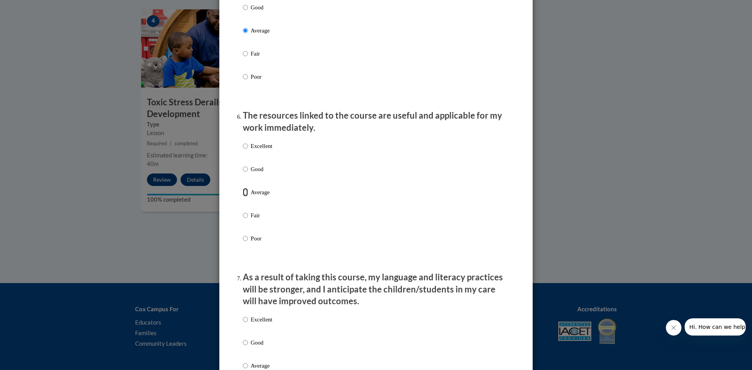
click at [244, 197] on input "Average" at bounding box center [245, 192] width 5 height 9
radio input "true"
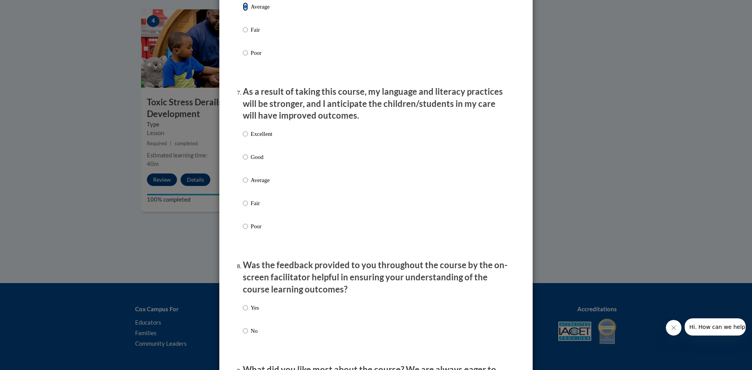
scroll to position [980, 0]
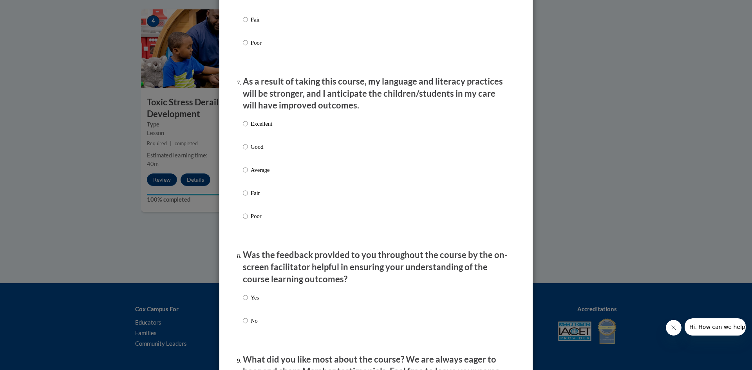
click at [245, 179] on label "Average" at bounding box center [257, 176] width 29 height 21
click at [245, 174] on input "Average" at bounding box center [245, 170] width 5 height 9
radio input "true"
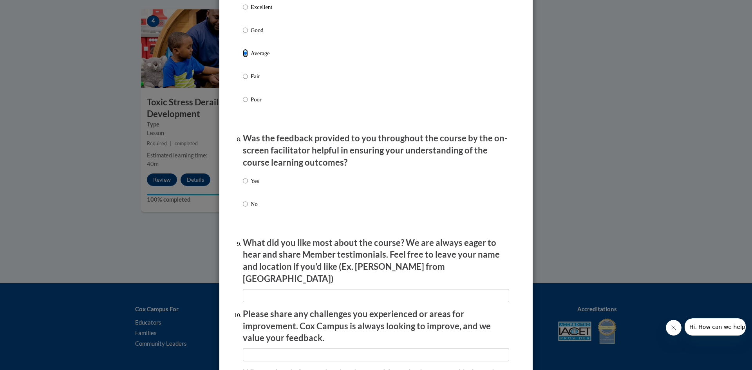
scroll to position [1097, 0]
click at [243, 192] on label "Yes" at bounding box center [251, 186] width 16 height 21
click at [243, 185] on input "Yes" at bounding box center [245, 180] width 5 height 9
radio input "true"
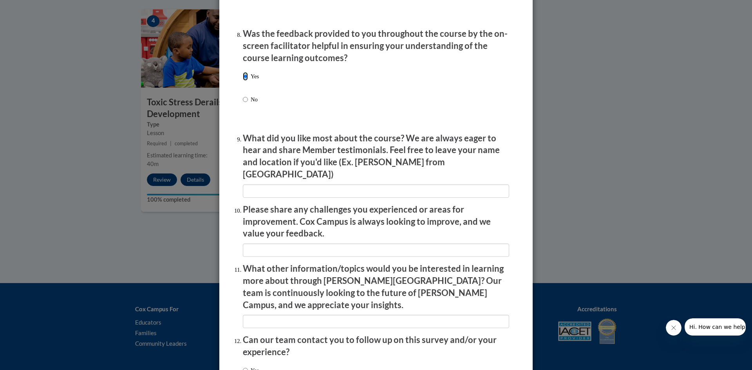
scroll to position [1254, 0]
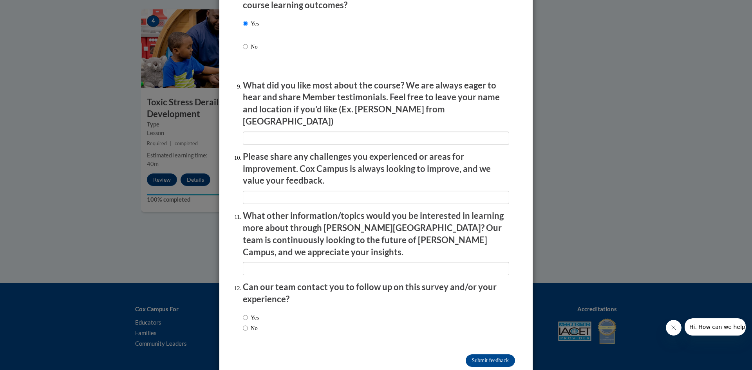
click at [246, 324] on label "No" at bounding box center [250, 328] width 15 height 9
click at [246, 324] on input "No" at bounding box center [245, 328] width 5 height 9
radio input "true"
click at [471, 355] on input "Submit feedback" at bounding box center [490, 361] width 49 height 13
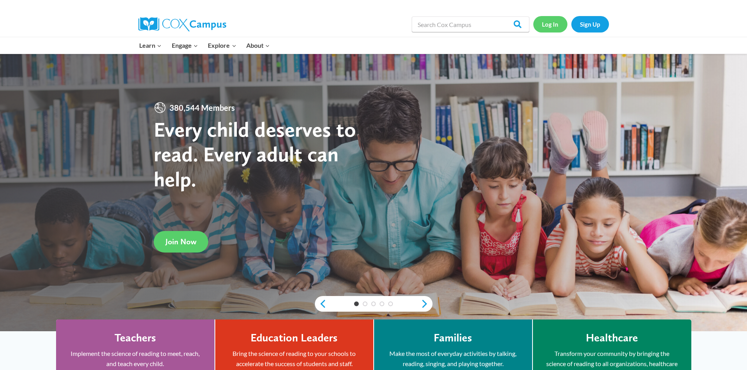
click at [544, 24] on link "Log In" at bounding box center [550, 24] width 34 height 16
click at [549, 26] on link "Log In" at bounding box center [550, 24] width 34 height 16
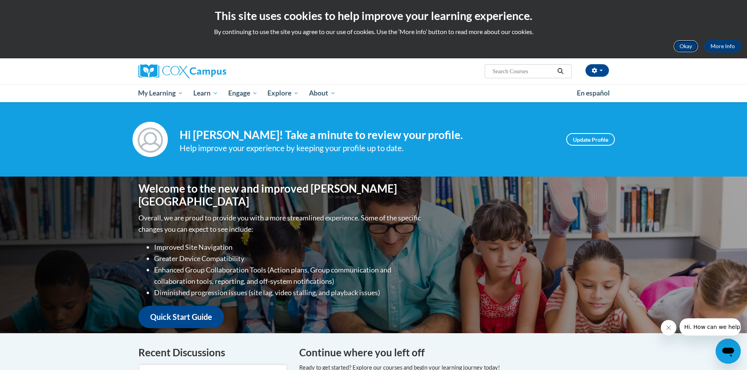
click at [692, 48] on button "Okay" at bounding box center [685, 46] width 25 height 13
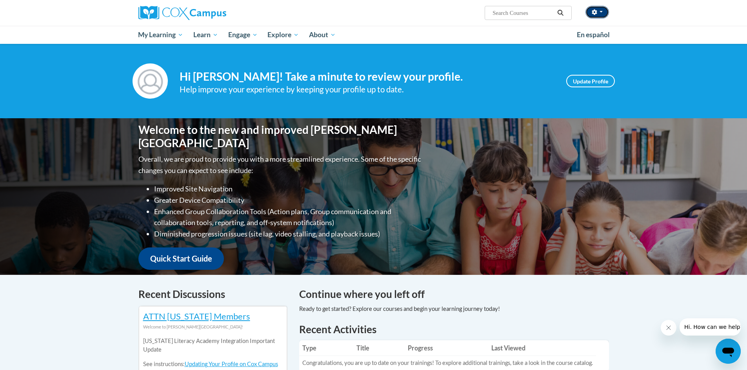
click at [599, 9] on button "button" at bounding box center [597, 12] width 24 height 13
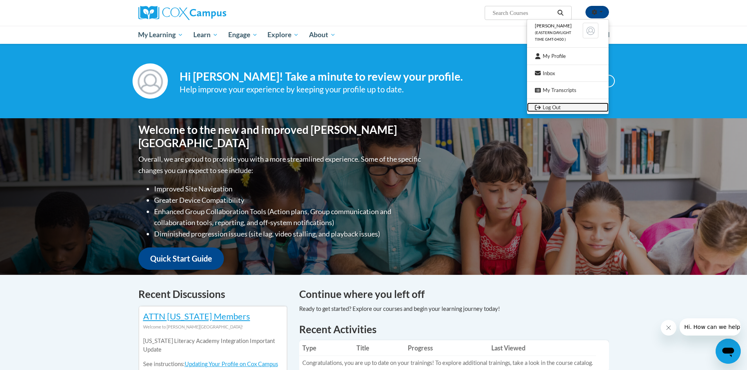
click at [565, 104] on link "Log Out" at bounding box center [568, 108] width 82 height 10
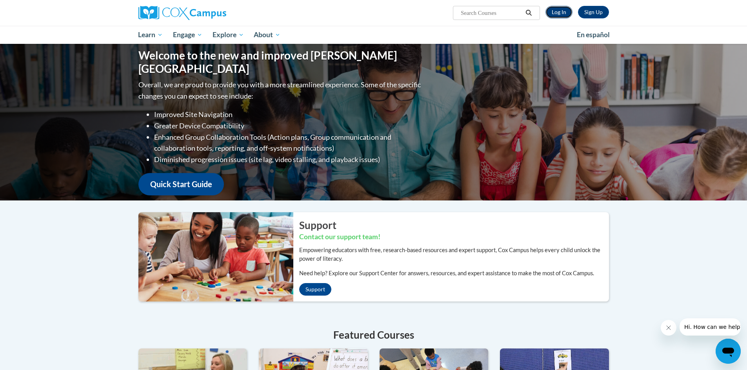
click at [554, 11] on link "Log In" at bounding box center [558, 12] width 27 height 13
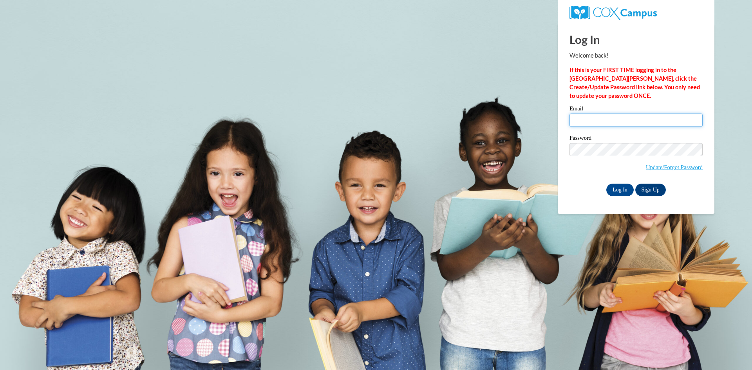
click at [590, 115] on input "Email" at bounding box center [636, 120] width 133 height 13
drag, startPoint x: 640, startPoint y: 120, endPoint x: 560, endPoint y: 117, distance: 80.0
click at [560, 117] on div "Log In Welcome back! If this is your FIRST TIME logging in to the NEW Cox Campu…" at bounding box center [636, 119] width 169 height 190
paste input "aprilnewsome5325"
type input "aprilnewsome5325@gmail.com"
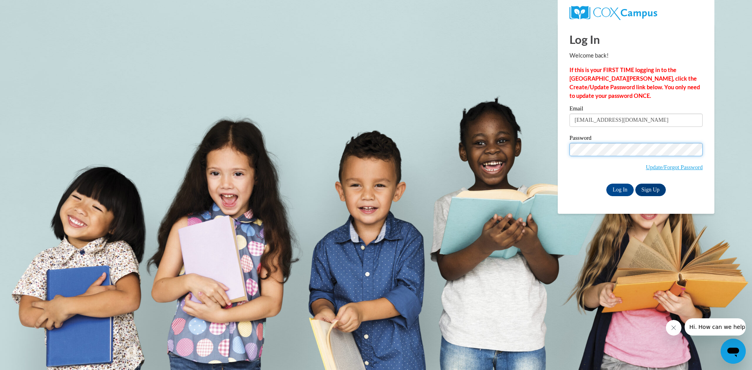
click at [558, 145] on div "Log In Welcome back! If this is your FIRST TIME logging in to the NEW Cox Campu…" at bounding box center [636, 119] width 169 height 190
click at [711, 180] on div "Log In Welcome back! If this is your FIRST TIME logging in to the NEW Cox Campu…" at bounding box center [636, 119] width 169 height 190
click at [683, 166] on link "Update/Forgot Password" at bounding box center [674, 167] width 57 height 6
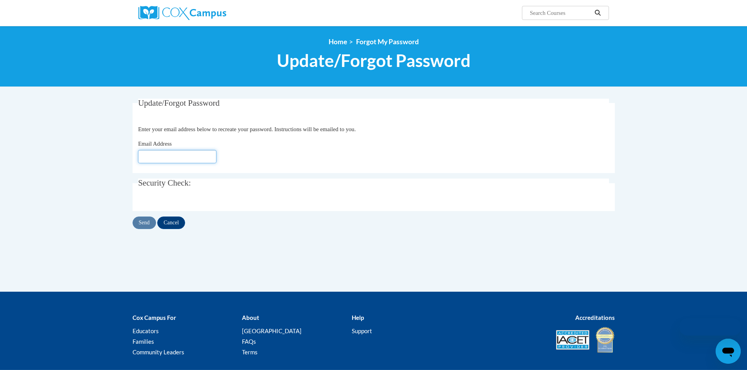
click at [191, 155] on input "Email Address" at bounding box center [177, 156] width 78 height 13
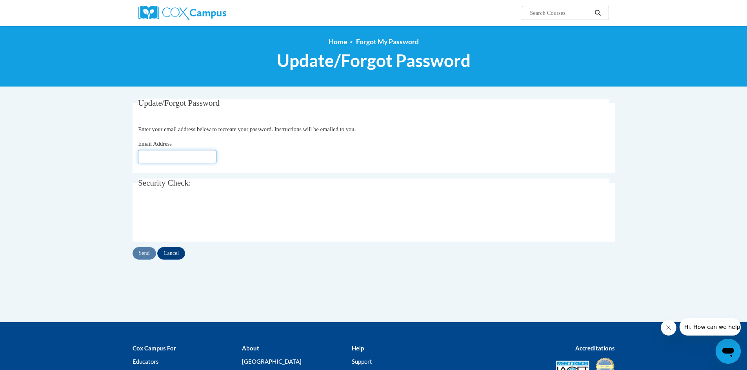
paste input "[EMAIL_ADDRESS][DOMAIN_NAME]"
type input "[EMAIL_ADDRESS][DOMAIN_NAME]"
click at [295, 165] on fieldset "Update/Forgot Password Please enter your email address Enter your email address…" at bounding box center [373, 136] width 482 height 74
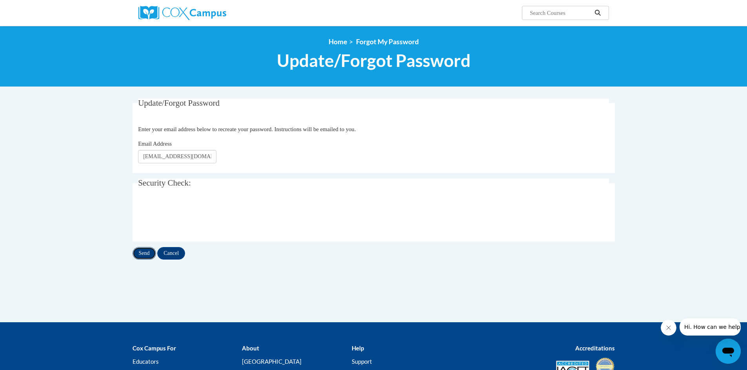
click at [147, 250] on input "Send" at bounding box center [144, 253] width 24 height 13
